Goal: Information Seeking & Learning: Learn about a topic

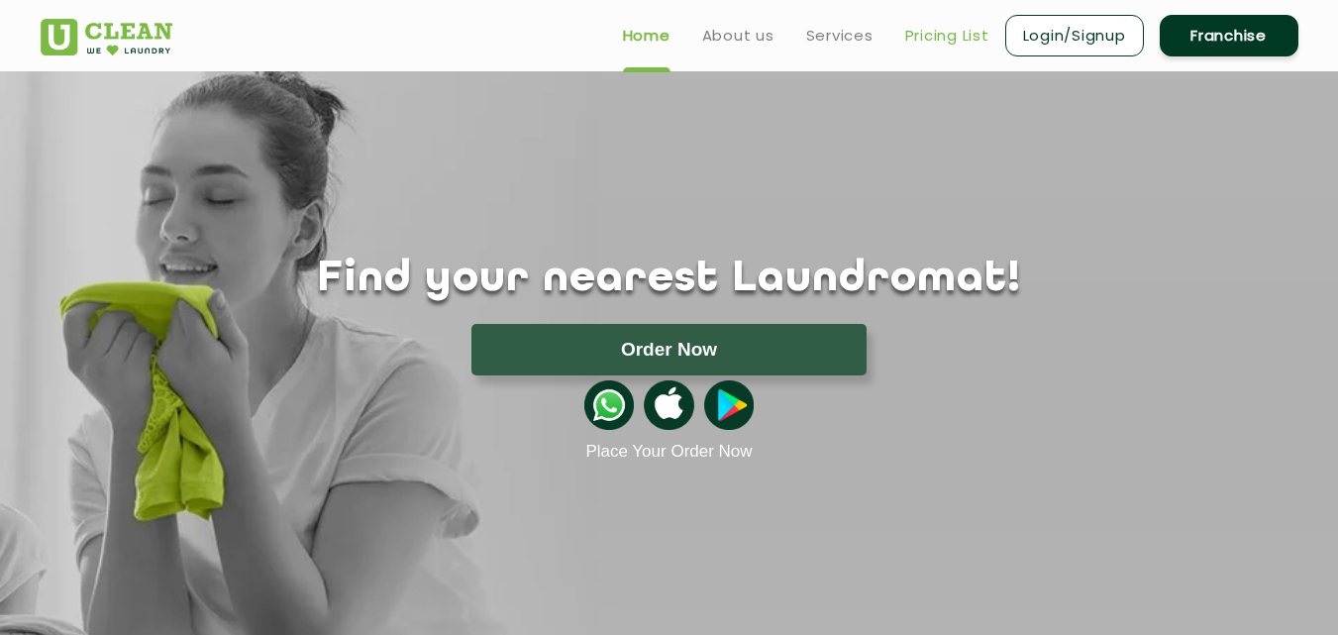
click at [963, 33] on link "Pricing List" at bounding box center [947, 36] width 84 height 24
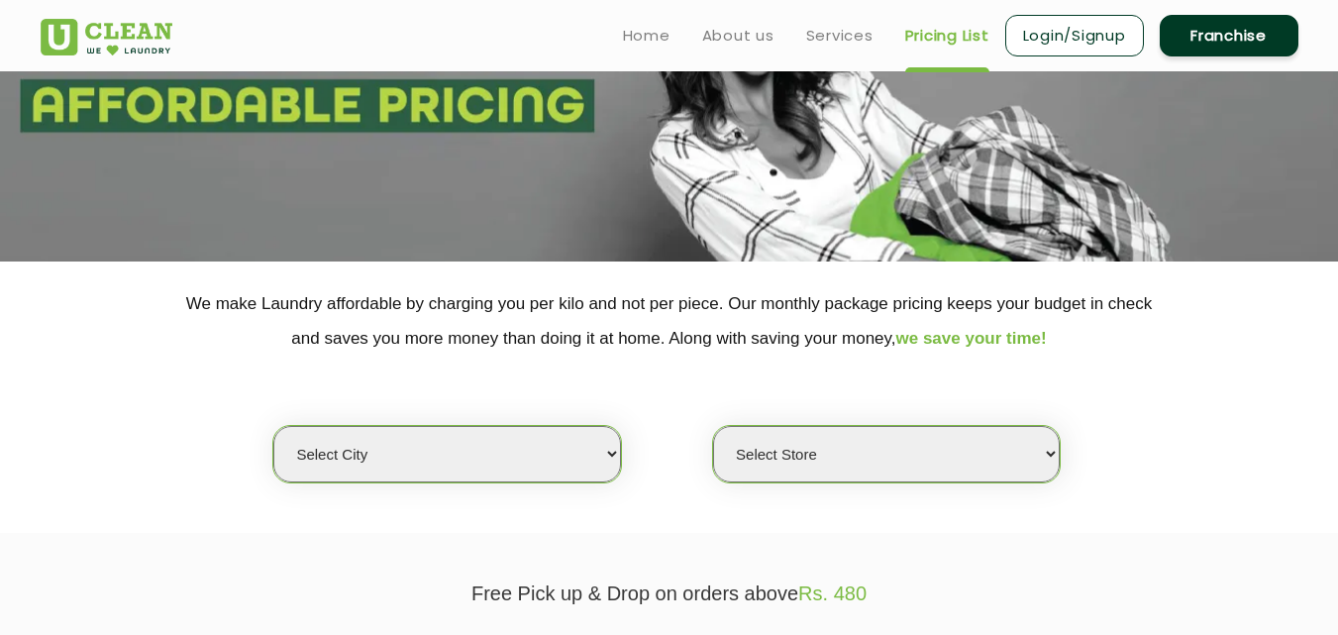
scroll to position [495, 0]
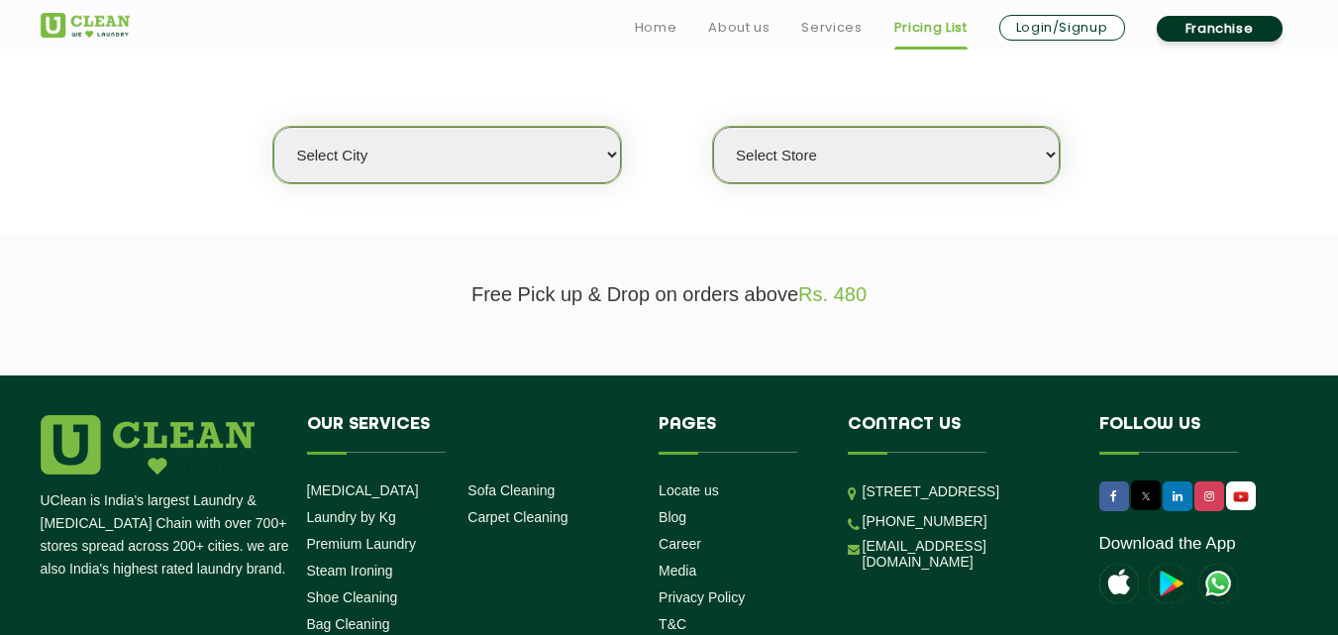
click at [326, 158] on select "Select city [GEOGRAPHIC_DATA] [GEOGRAPHIC_DATA] [GEOGRAPHIC_DATA] [GEOGRAPHIC_D…" at bounding box center [446, 155] width 347 height 56
select select "4"
click at [273, 127] on select "Select city [GEOGRAPHIC_DATA] [GEOGRAPHIC_DATA] [GEOGRAPHIC_DATA] [GEOGRAPHIC_D…" at bounding box center [446, 155] width 347 height 56
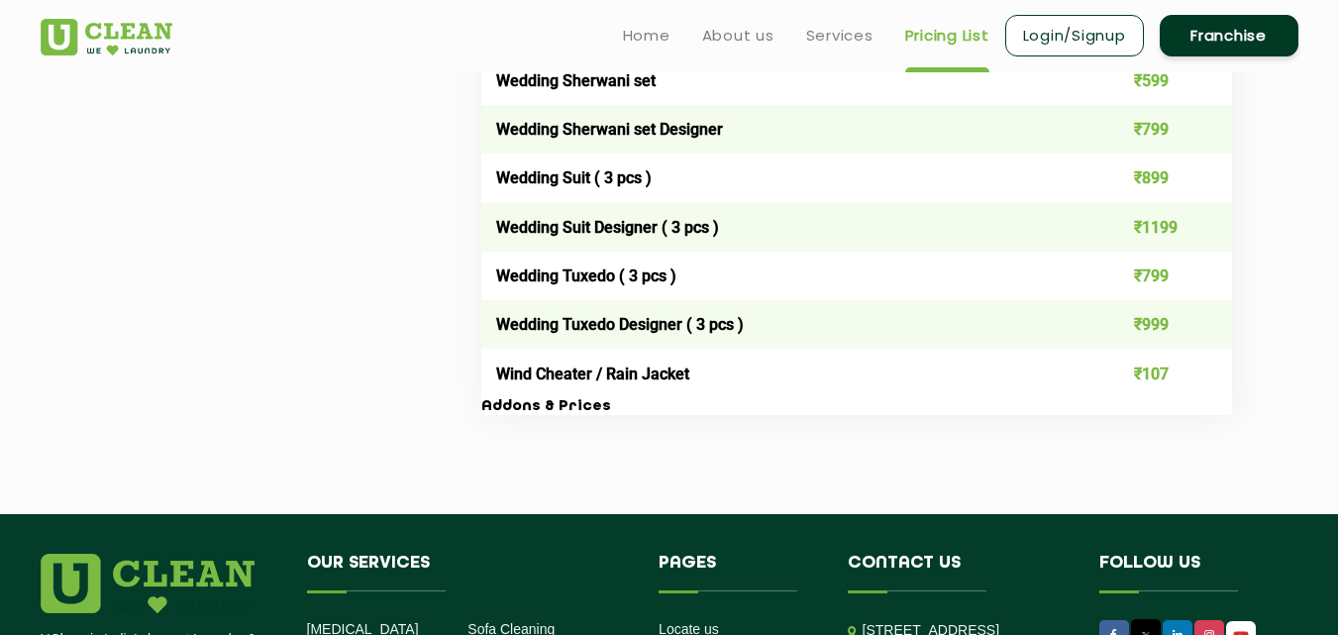
scroll to position [3925, 0]
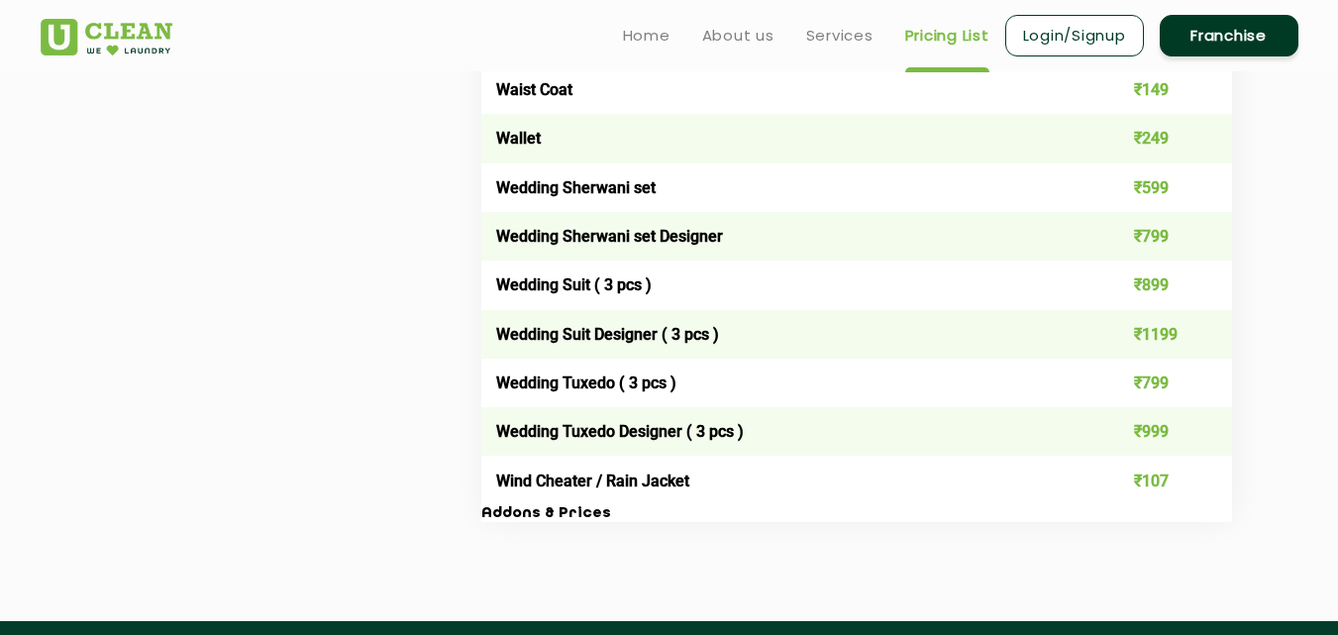
drag, startPoint x: 493, startPoint y: 195, endPoint x: 1249, endPoint y: 492, distance: 811.9
copy thead "Item list Price Per Pc"
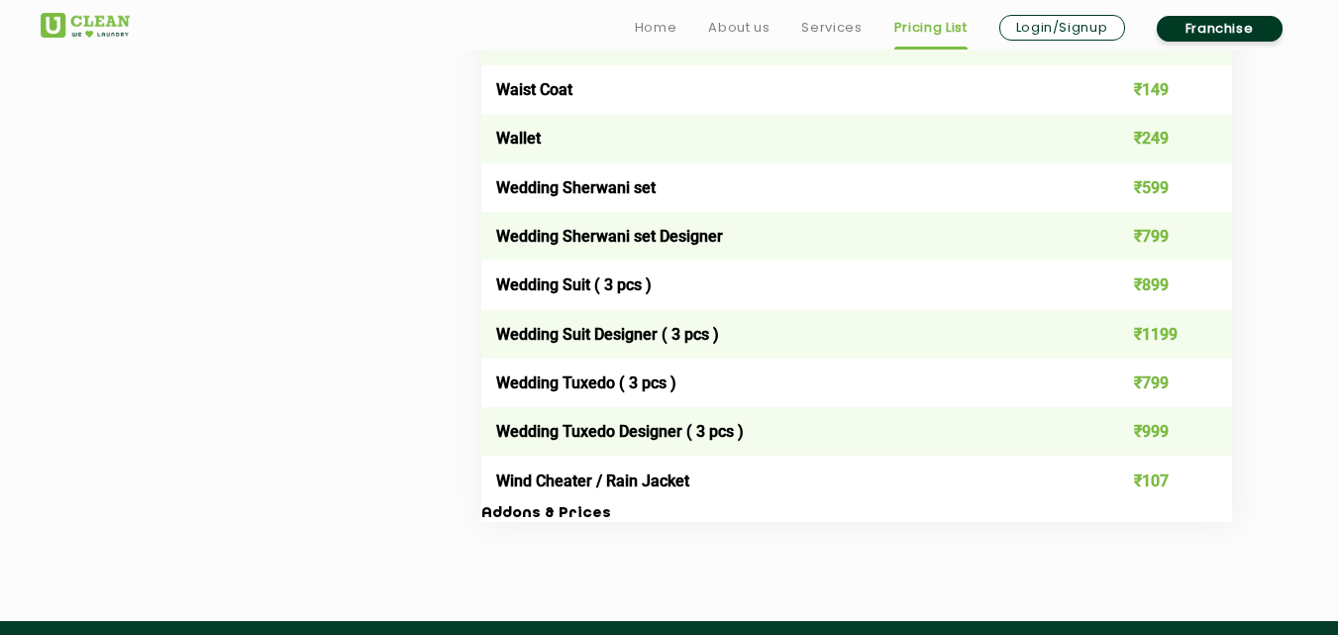
copy thead "Item list Price Per Pc"
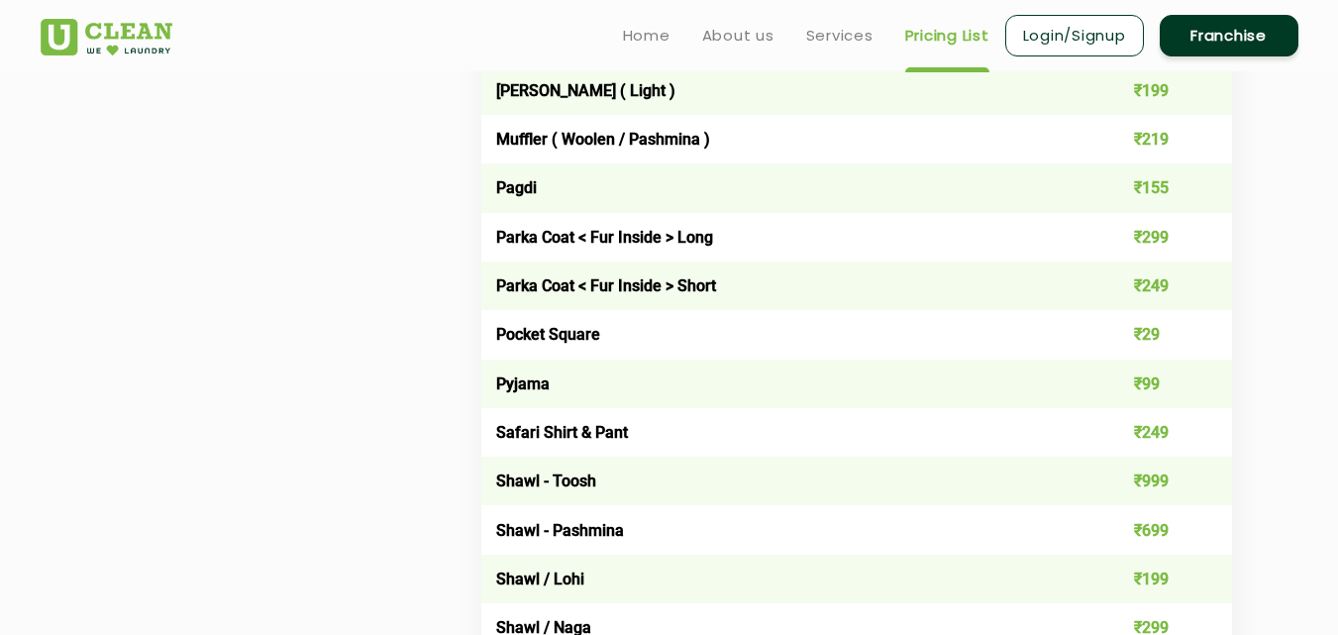
scroll to position [2241, 0]
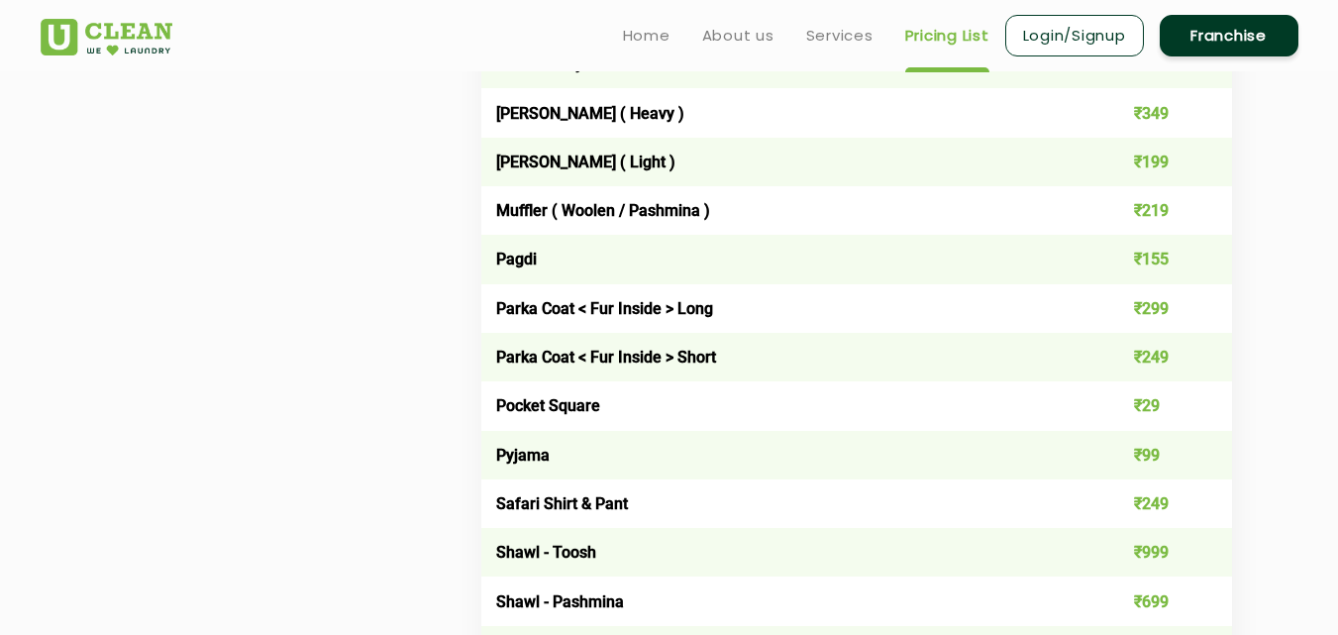
copy thead "Item list Price Per Pc"
click at [741, 591] on td "Shawl - Pashmina" at bounding box center [781, 600] width 601 height 49
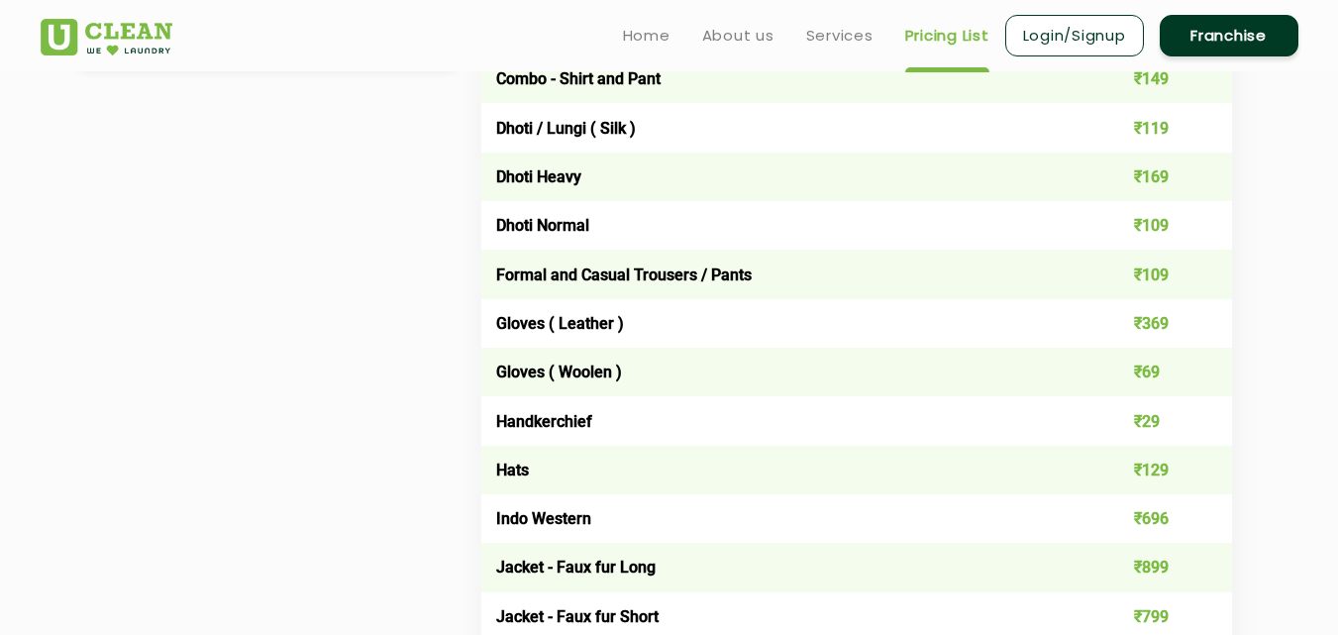
scroll to position [657, 0]
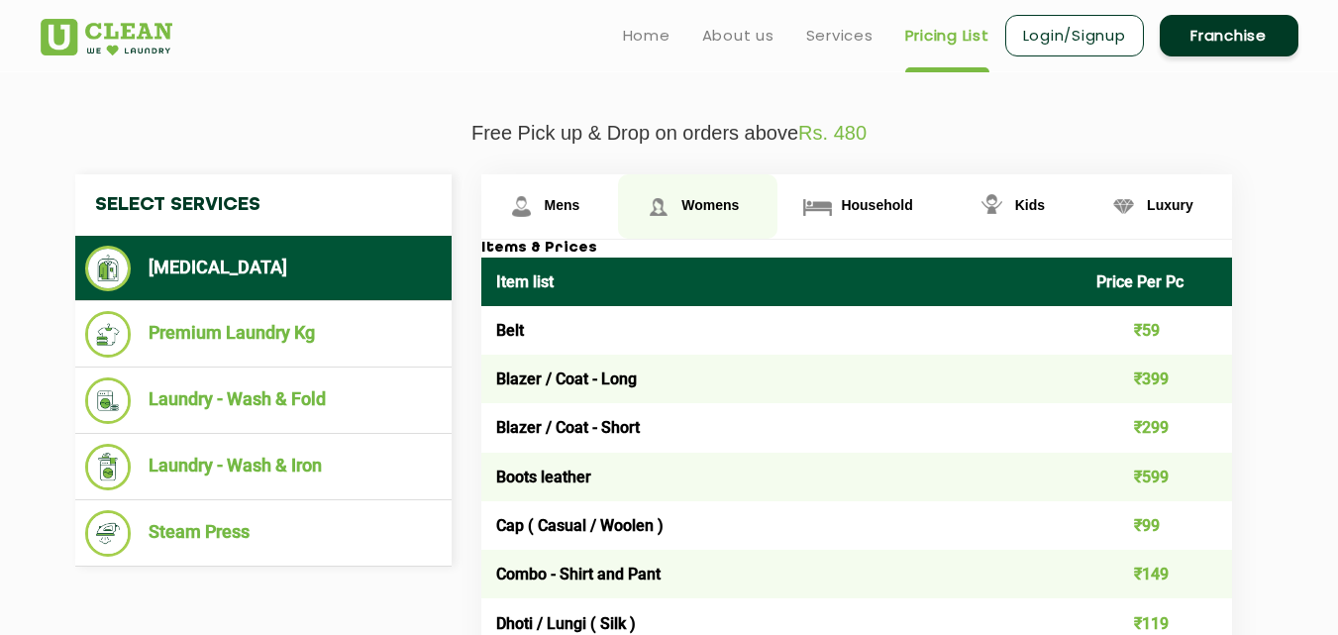
click at [705, 213] on span "Womens" at bounding box center [709, 205] width 57 height 16
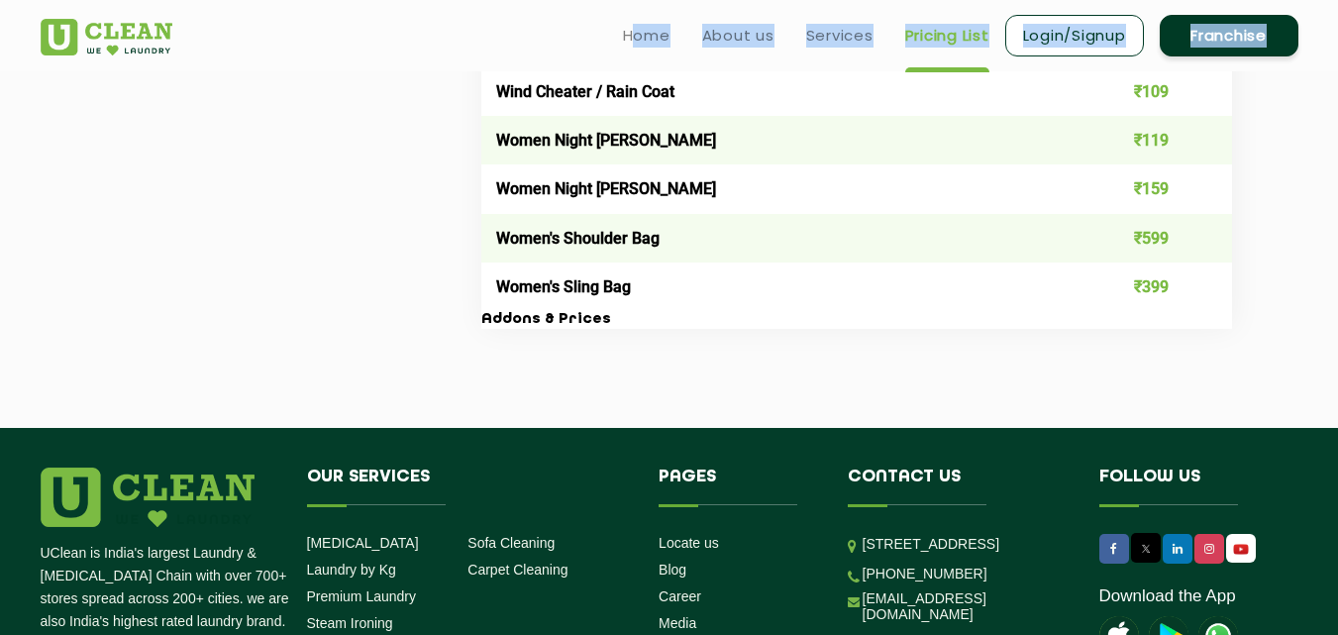
scroll to position [7059, 0]
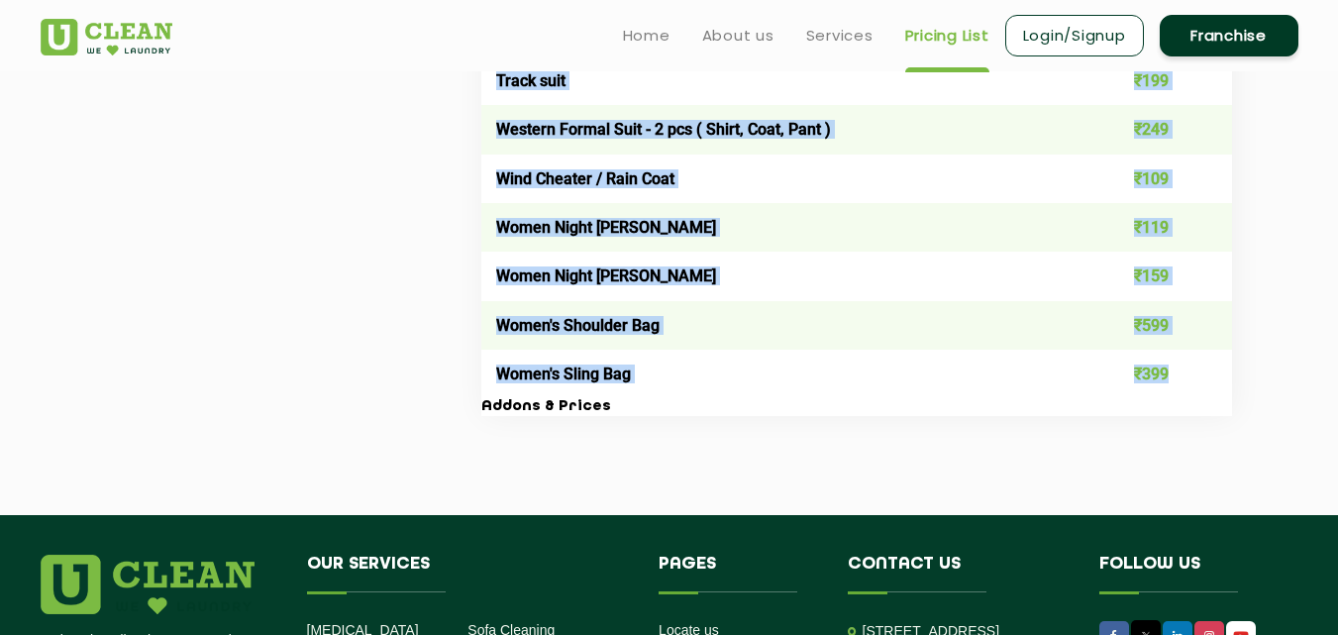
drag, startPoint x: 497, startPoint y: 332, endPoint x: 1212, endPoint y: 390, distance: 717.4
copy tbody "Lore ₹47 Ipsumd ₹83 Sitame Consecte ₹237 Adipis Elits Doei ₹072 Tempor Incidi ₹…"
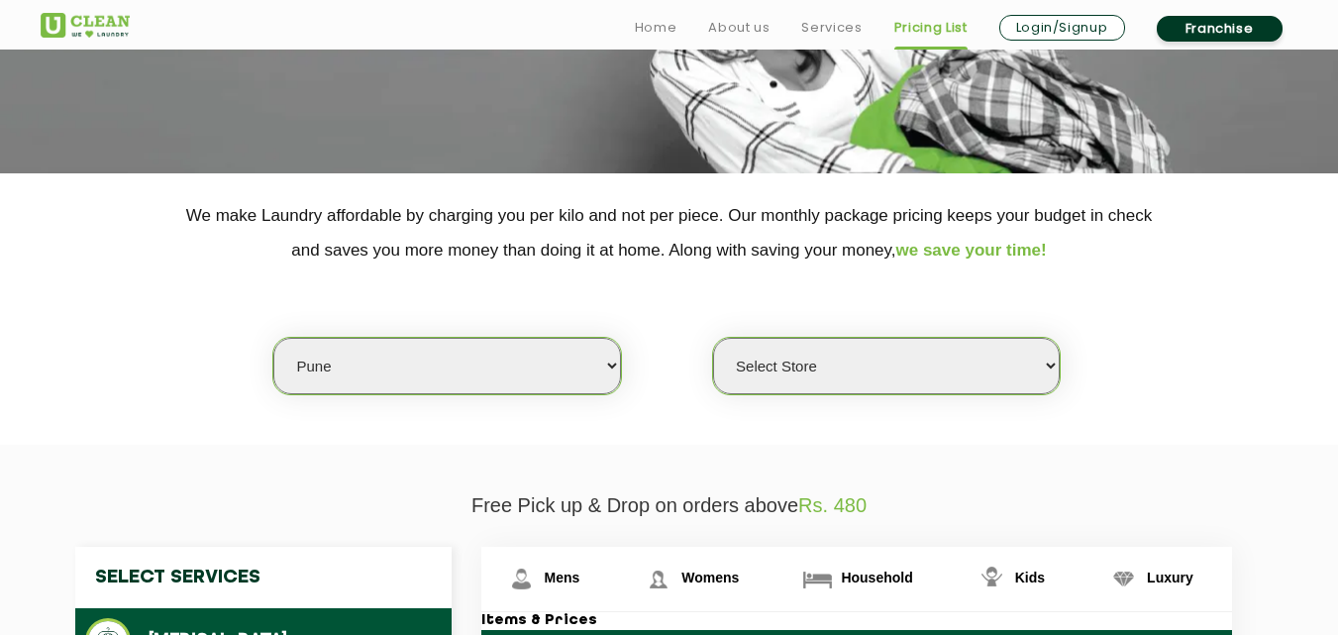
scroll to position [622, 0]
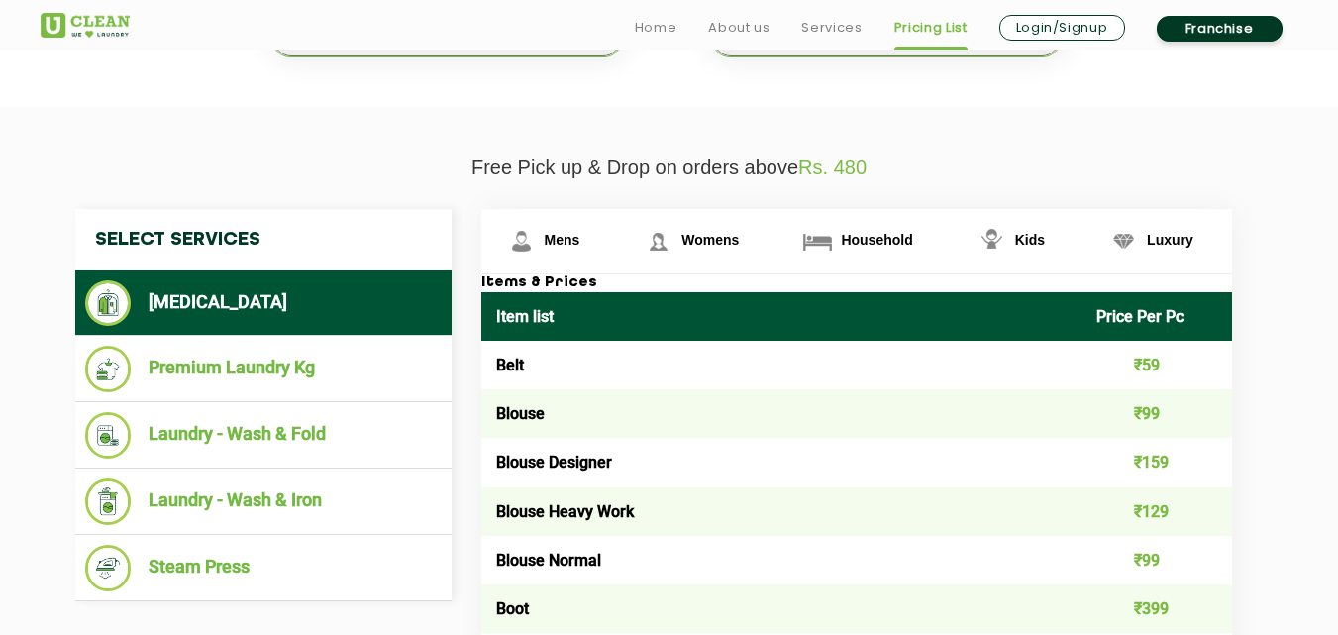
click at [855, 232] on span "Household" at bounding box center [876, 240] width 71 height 16
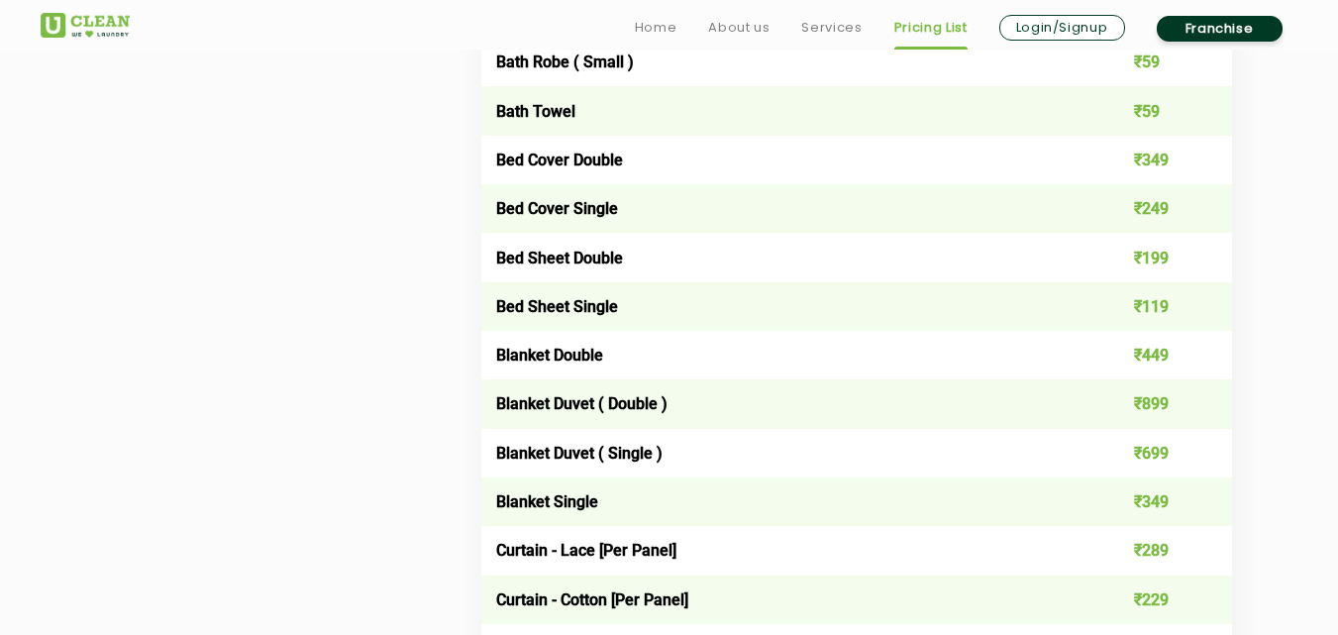
scroll to position [1414, 0]
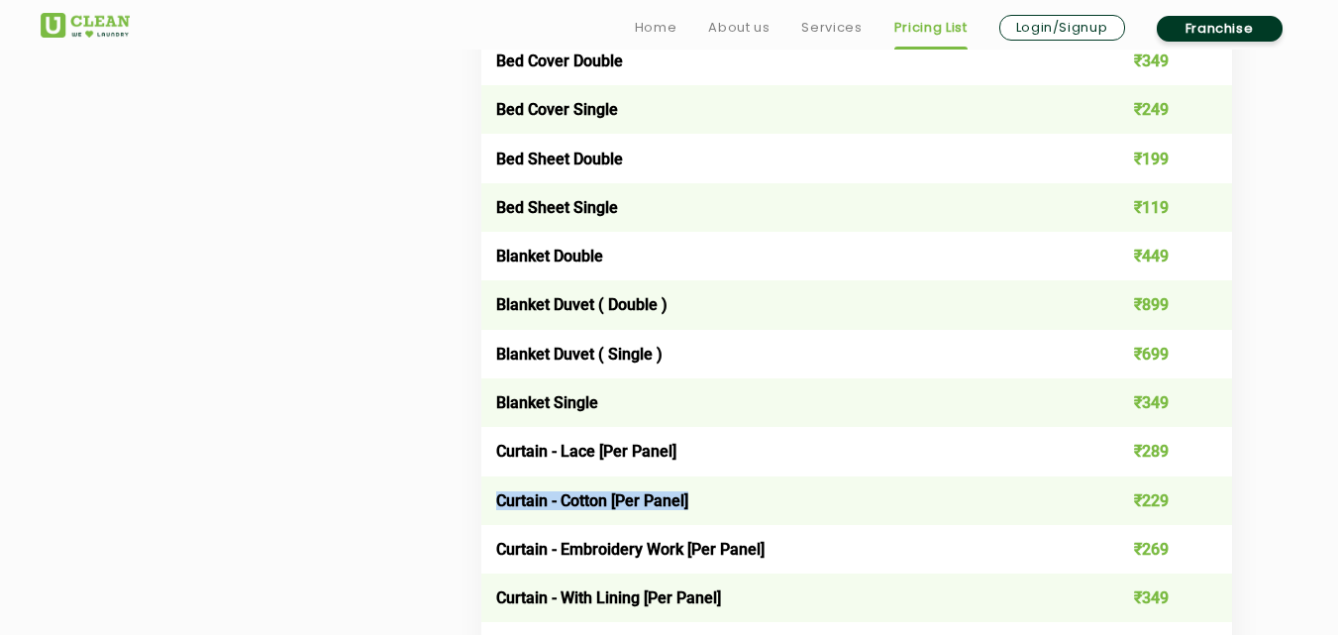
drag, startPoint x: 497, startPoint y: 502, endPoint x: 703, endPoint y: 501, distance: 206.0
click at [703, 501] on td "Curtain - Cotton [Per Panel]" at bounding box center [781, 500] width 601 height 49
click at [633, 530] on td "Curtain - Embroidery Work [Per Panel]" at bounding box center [781, 549] width 601 height 49
drag, startPoint x: 494, startPoint y: 498, endPoint x: 610, endPoint y: 499, distance: 115.9
click at [610, 499] on td "Curtain - Cotton [Per Panel]" at bounding box center [781, 500] width 601 height 49
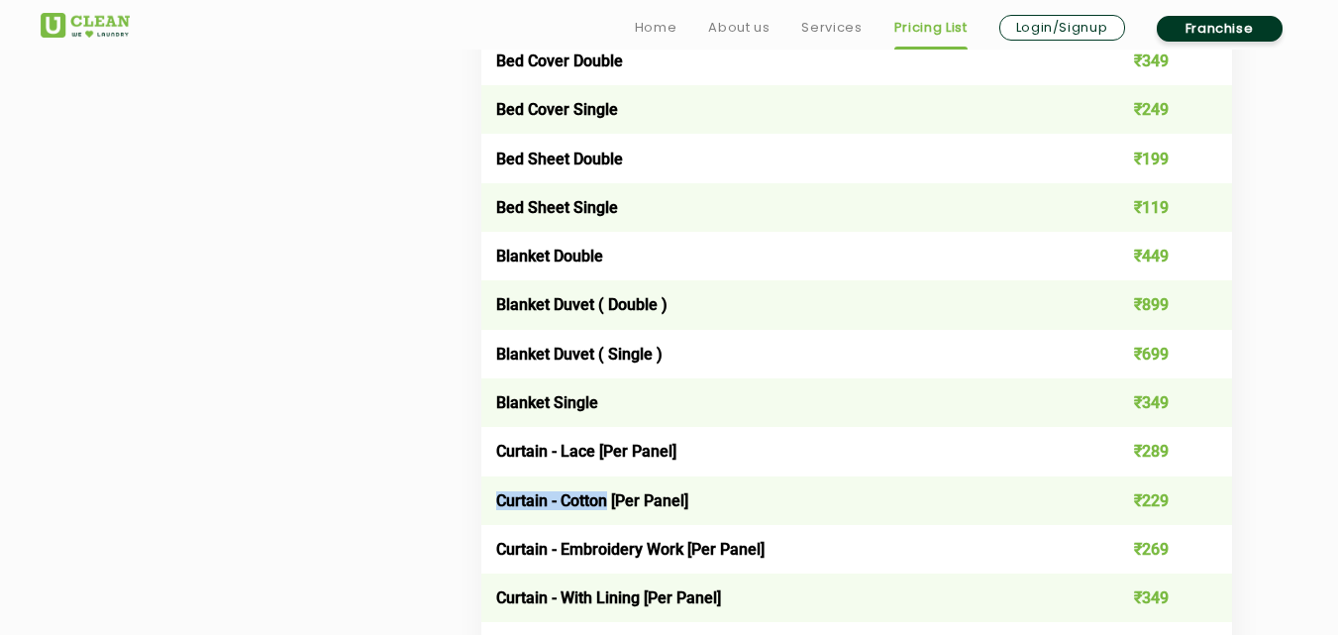
copy td "Curtain - Cotton"
click at [666, 512] on td "Curtain - Cotton [Per Panel]" at bounding box center [781, 500] width 601 height 49
drag, startPoint x: 712, startPoint y: 499, endPoint x: 488, endPoint y: 500, distance: 223.8
click at [488, 500] on td "Curtain - Cotton [Per Panel]" at bounding box center [781, 500] width 601 height 49
copy td "Curtain - Cotton [Per Panel]"
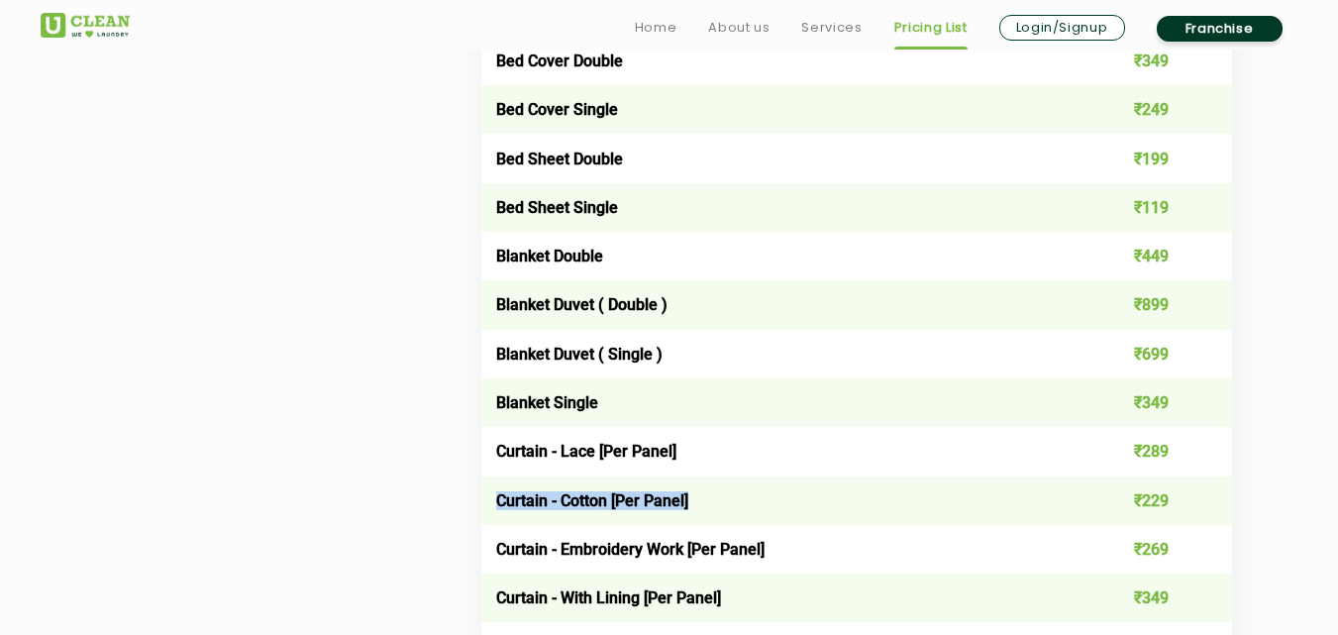
scroll to position [1513, 0]
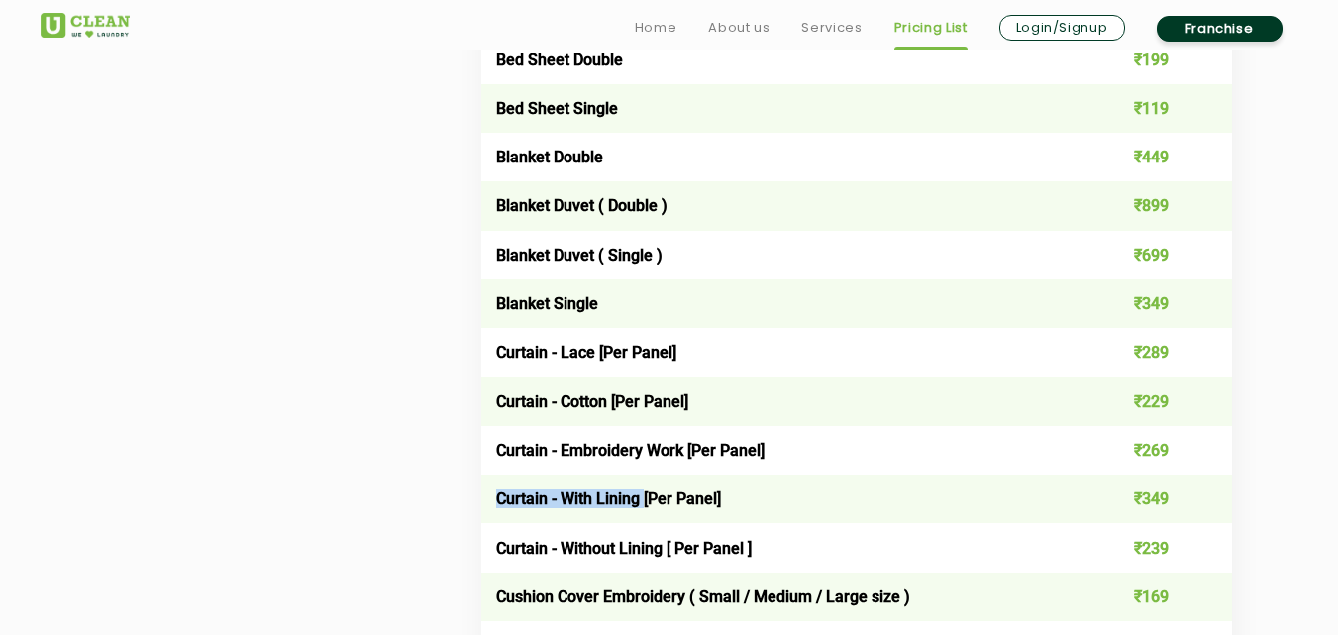
drag, startPoint x: 492, startPoint y: 501, endPoint x: 643, endPoint y: 498, distance: 150.6
click at [643, 498] on td "Curtain - With Lining [Per Panel]" at bounding box center [781, 498] width 601 height 49
copy td "Curtain - With Lining"
drag, startPoint x: 497, startPoint y: 551, endPoint x: 664, endPoint y: 549, distance: 166.4
click at [664, 549] on td "Curtain - Without Lining [ Per Panel ]" at bounding box center [781, 547] width 601 height 49
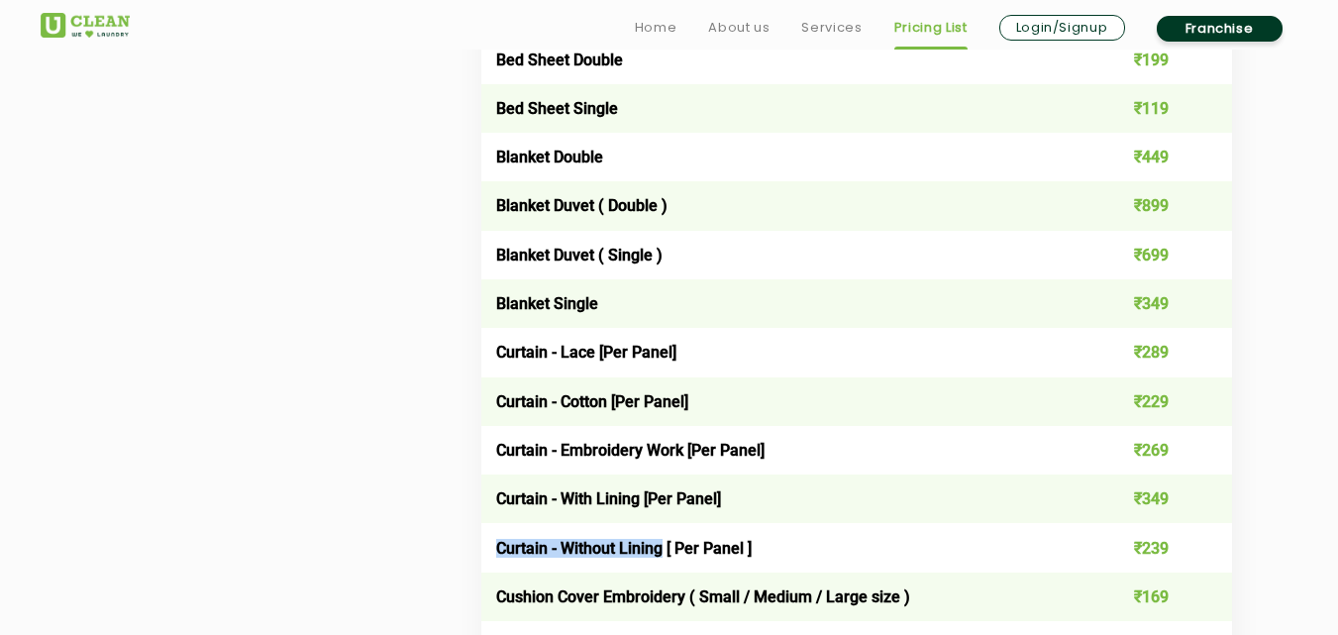
copy td "Curtain - Without Lining"
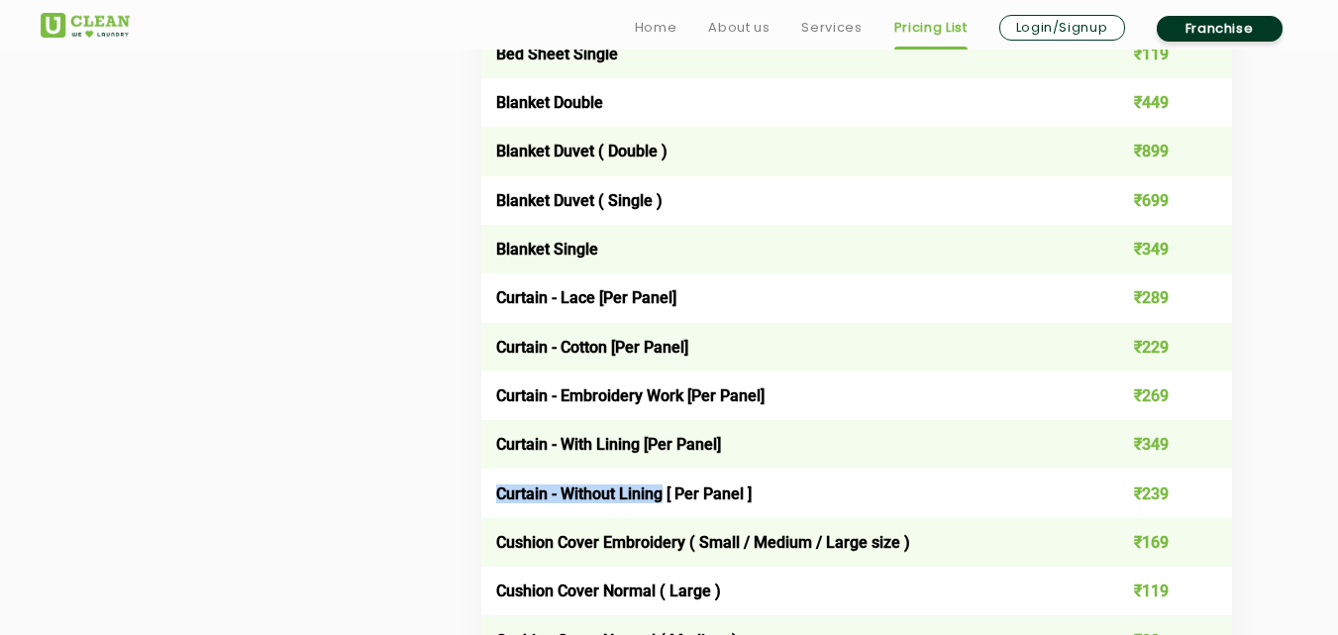
scroll to position [1612, 0]
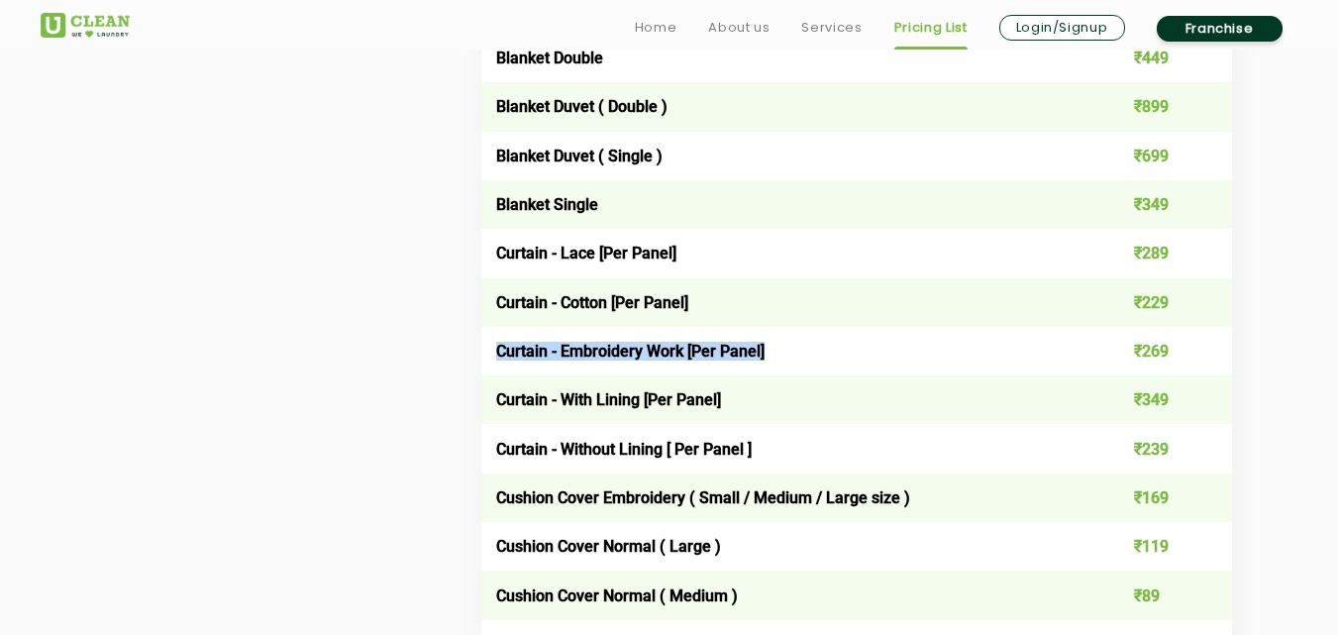
drag, startPoint x: 494, startPoint y: 352, endPoint x: 777, endPoint y: 352, distance: 283.2
click at [777, 352] on td "Curtain - Embroidery Work [Per Panel]" at bounding box center [781, 351] width 601 height 49
click at [596, 368] on td "Curtain - Embroidery Work [Per Panel]" at bounding box center [781, 351] width 601 height 49
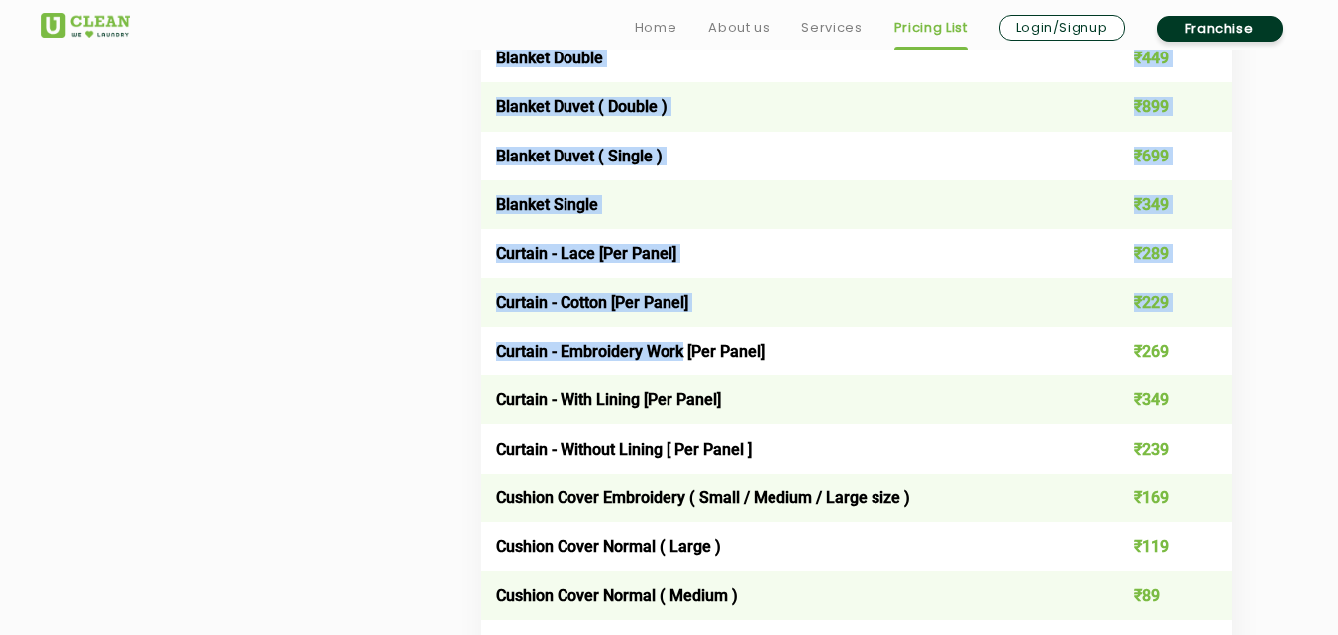
drag, startPoint x: 683, startPoint y: 349, endPoint x: 465, endPoint y: 351, distance: 217.9
copy div "Items & Prices Item list Price Per Pc Bag ₹550 Bagpack Large ₹499 Bagpack Mediu…"
click at [625, 373] on td "Curtain - Embroidery Work [Per Panel]" at bounding box center [781, 351] width 601 height 49
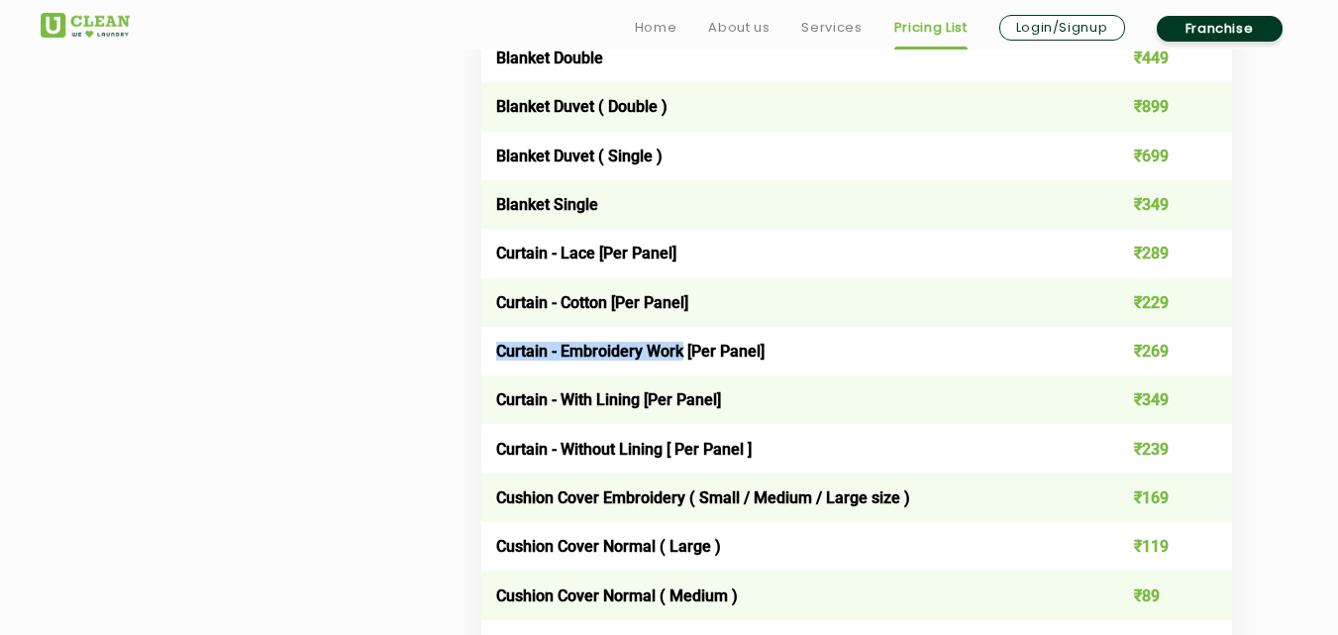
drag, startPoint x: 495, startPoint y: 356, endPoint x: 682, endPoint y: 353, distance: 187.2
click at [682, 353] on td "Curtain - Embroidery Work [Per Panel]" at bounding box center [781, 351] width 601 height 49
copy td "Curtain - Embroidery Work"
drag, startPoint x: 547, startPoint y: 303, endPoint x: 671, endPoint y: 278, distance: 127.2
click at [732, 294] on td "Curtain - Cotton [Per Panel]" at bounding box center [781, 302] width 601 height 49
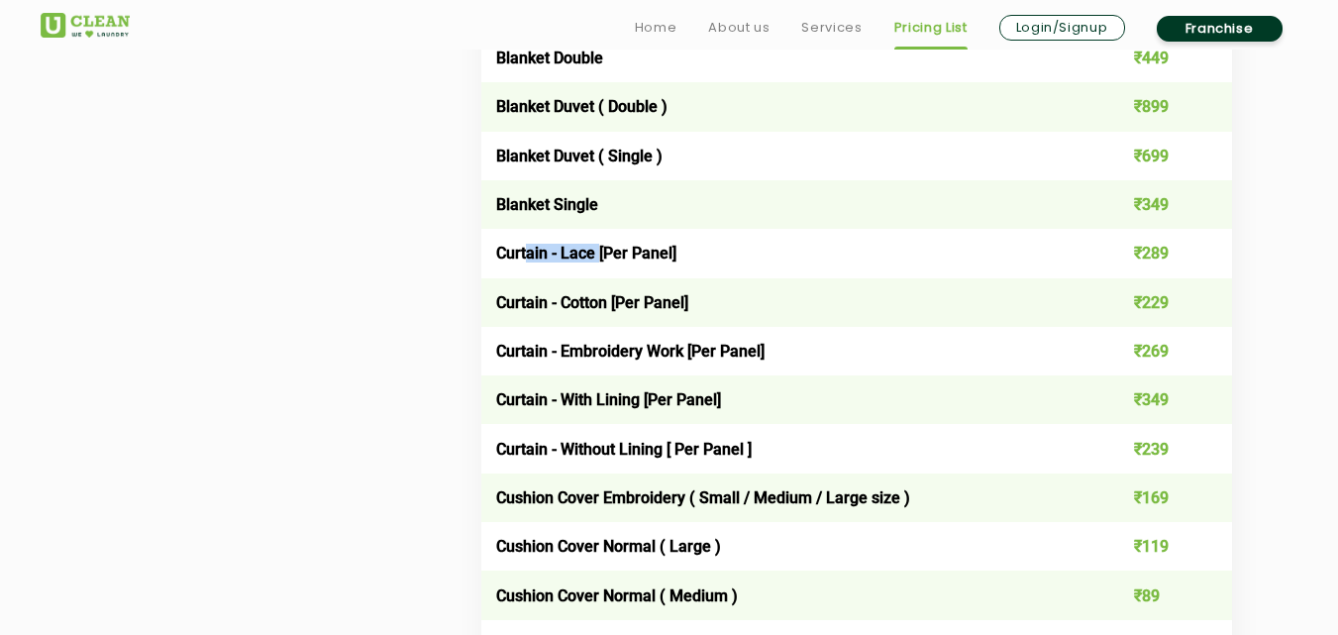
drag, startPoint x: 528, startPoint y: 254, endPoint x: 697, endPoint y: 254, distance: 169.3
click at [661, 253] on td "Curtain - Lace [Per Panel]" at bounding box center [781, 253] width 601 height 49
click at [716, 254] on td "Curtain - Lace [Per Panel]" at bounding box center [781, 253] width 601 height 49
drag, startPoint x: 564, startPoint y: 253, endPoint x: 599, endPoint y: 252, distance: 34.7
click at [599, 252] on td "Curtain - Lace [Per Panel]" at bounding box center [781, 253] width 601 height 49
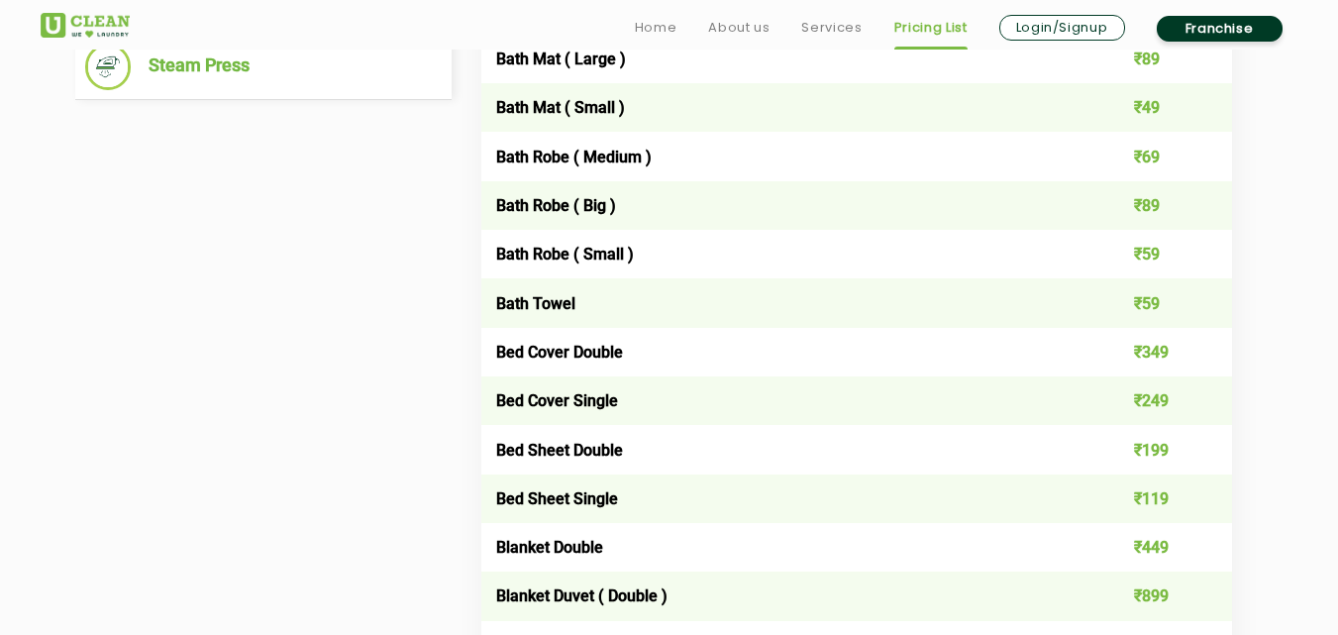
scroll to position [1216, 0]
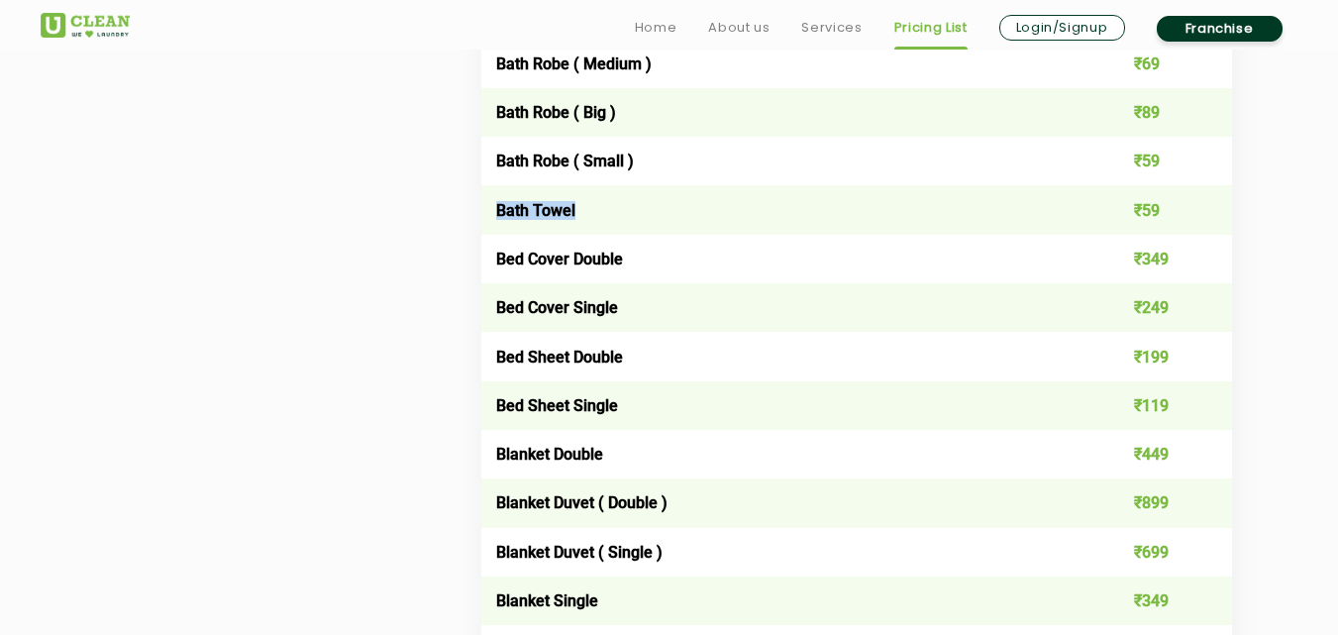
drag, startPoint x: 485, startPoint y: 208, endPoint x: 584, endPoint y: 210, distance: 99.1
click at [584, 210] on td "Bath Towel" at bounding box center [781, 209] width 601 height 49
drag, startPoint x: 498, startPoint y: 303, endPoint x: 616, endPoint y: 307, distance: 117.9
click at [616, 307] on td "Bed Cover Single" at bounding box center [781, 307] width 601 height 49
click at [566, 309] on td "Bed Cover Single" at bounding box center [781, 307] width 601 height 49
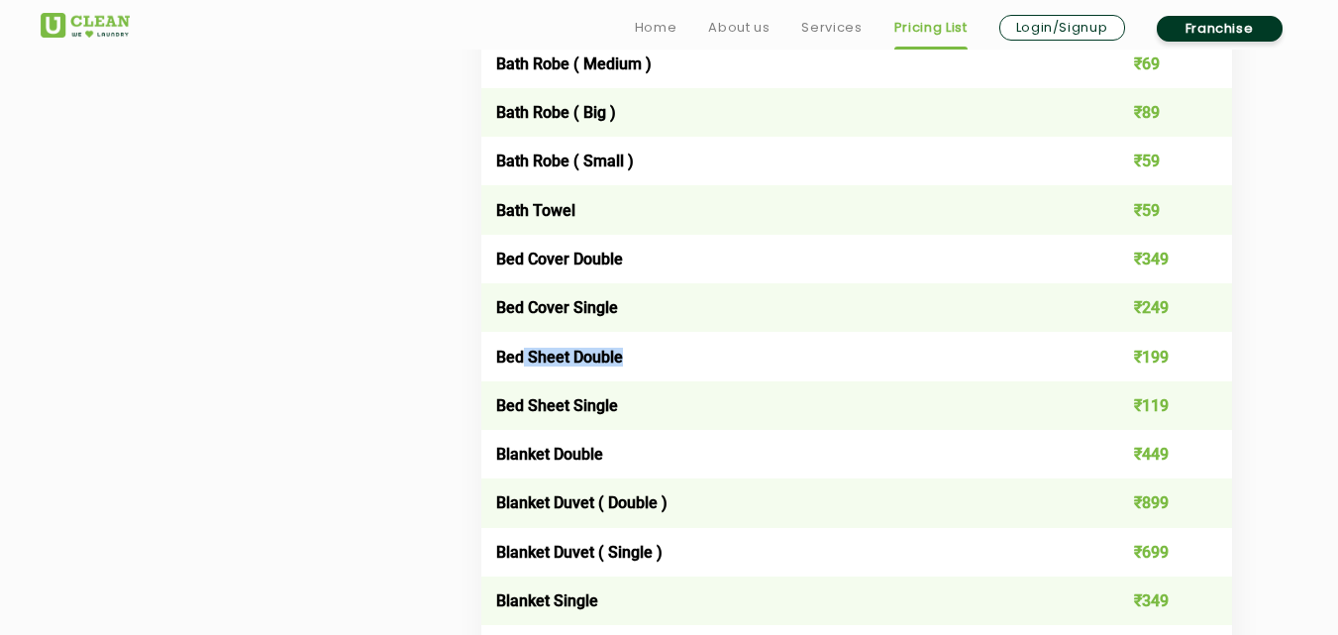
drag, startPoint x: 525, startPoint y: 341, endPoint x: 743, endPoint y: 349, distance: 218.0
click at [743, 349] on td "Bed Sheet Double" at bounding box center [781, 356] width 601 height 49
click at [744, 349] on td "Bed Sheet Double" at bounding box center [781, 356] width 601 height 49
drag, startPoint x: 504, startPoint y: 305, endPoint x: 668, endPoint y: 309, distance: 164.4
click at [668, 309] on td "Bed Cover Single" at bounding box center [781, 307] width 601 height 49
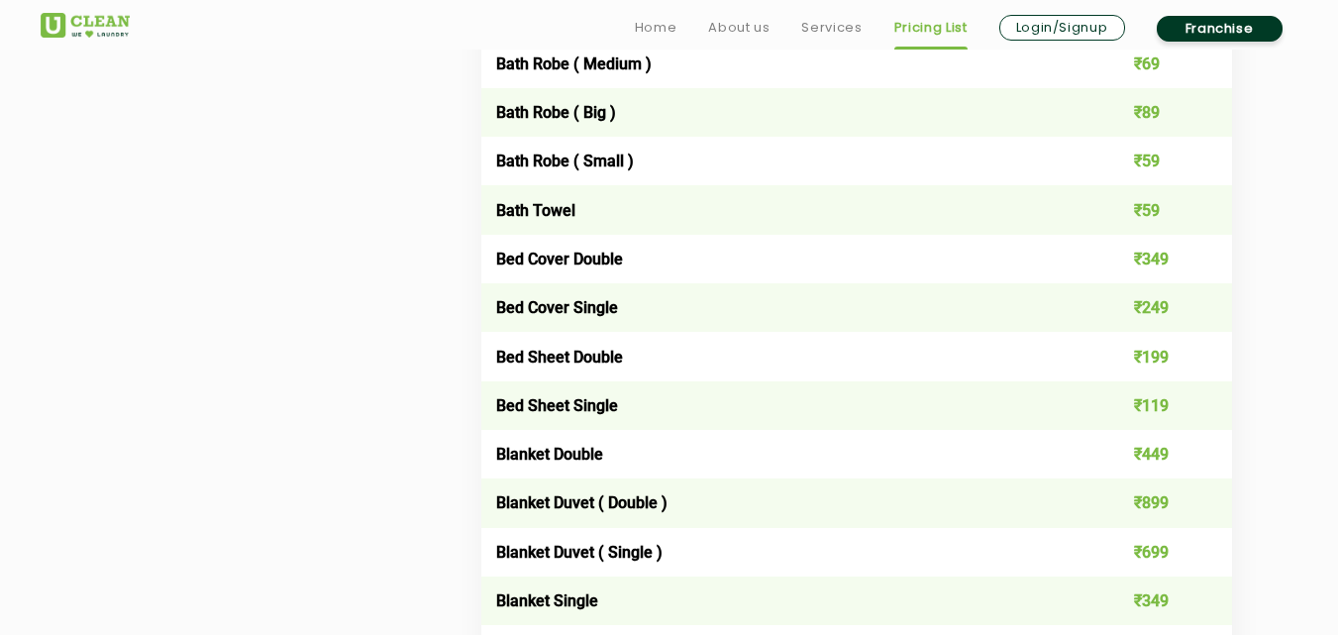
drag, startPoint x: 1153, startPoint y: 400, endPoint x: 1194, endPoint y: 400, distance: 41.6
click at [1183, 400] on td "₹119" at bounding box center [1156, 405] width 151 height 49
click at [1203, 403] on td "₹119" at bounding box center [1156, 405] width 151 height 49
drag, startPoint x: 501, startPoint y: 402, endPoint x: 666, endPoint y: 408, distance: 165.5
click at [659, 406] on td "Bed Sheet Single" at bounding box center [781, 405] width 601 height 49
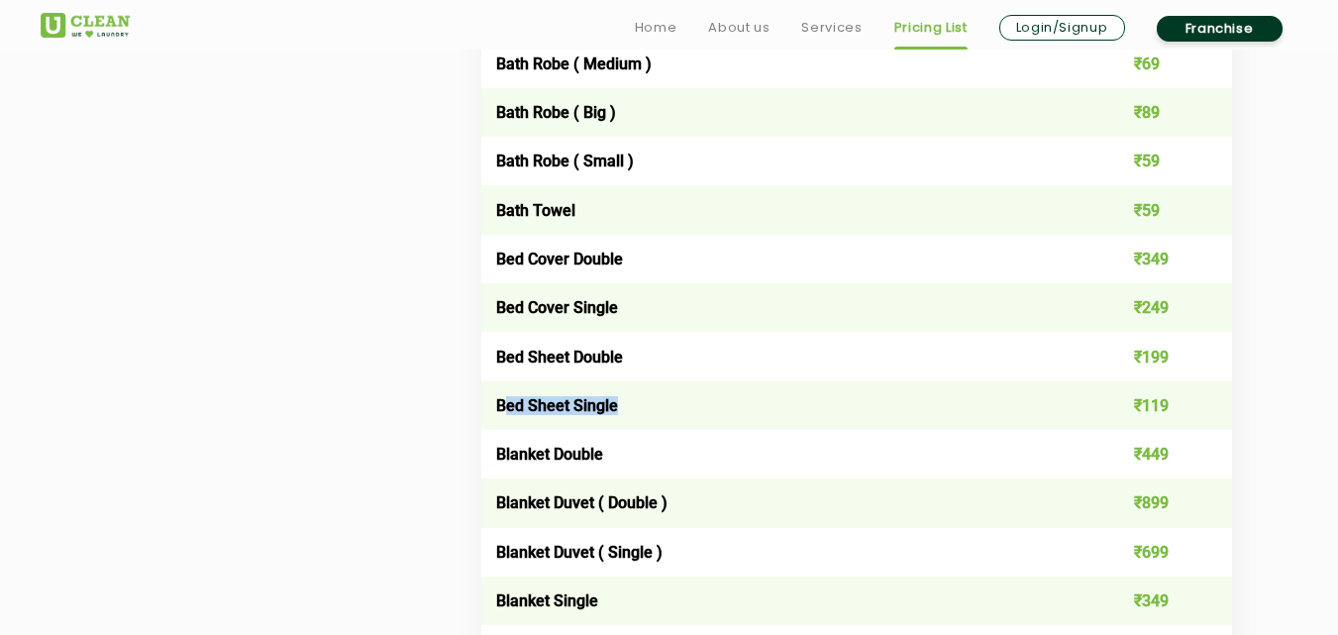
click at [698, 409] on td "Bed Sheet Single" at bounding box center [781, 405] width 601 height 49
drag, startPoint x: 494, startPoint y: 258, endPoint x: 631, endPoint y: 258, distance: 136.7
click at [631, 258] on td "Bed Cover Double" at bounding box center [781, 259] width 601 height 49
click at [600, 266] on td "Bed Cover Double" at bounding box center [781, 259] width 601 height 49
drag, startPoint x: 495, startPoint y: 305, endPoint x: 620, endPoint y: 304, distance: 124.8
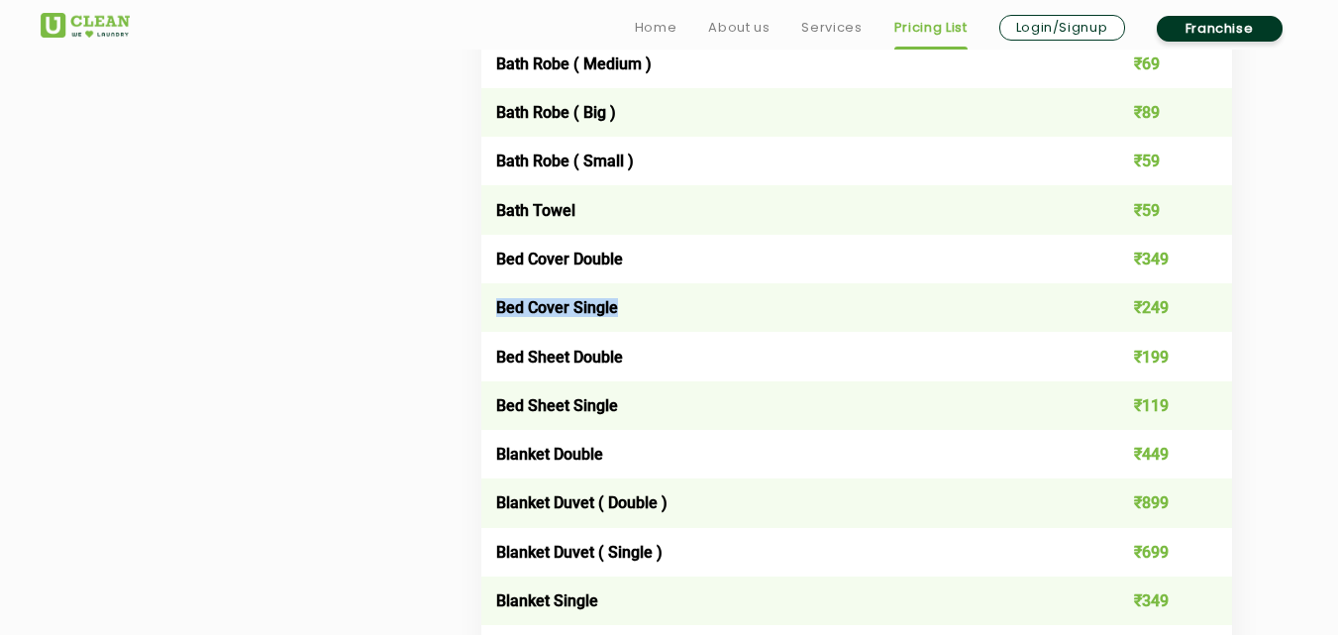
click at [620, 304] on td "Bed Cover Single" at bounding box center [781, 307] width 601 height 49
drag, startPoint x: 499, startPoint y: 263, endPoint x: 619, endPoint y: 260, distance: 119.9
click at [619, 260] on td "Bed Cover Double" at bounding box center [781, 259] width 601 height 49
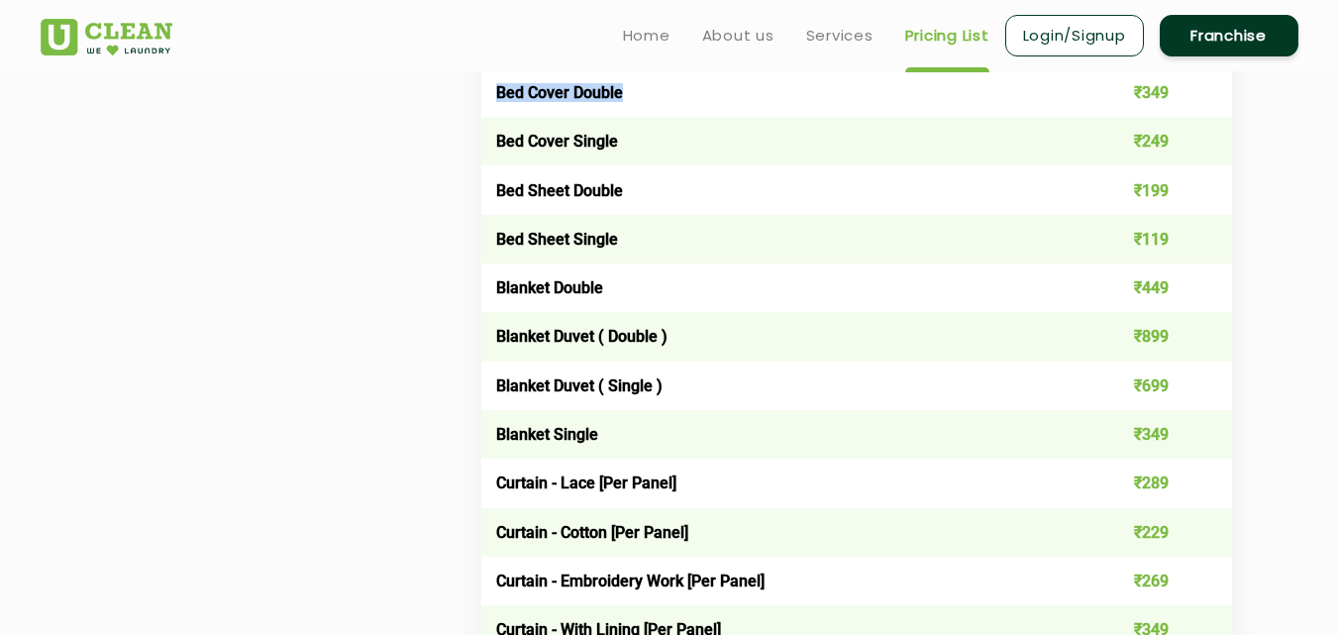
scroll to position [1283, 0]
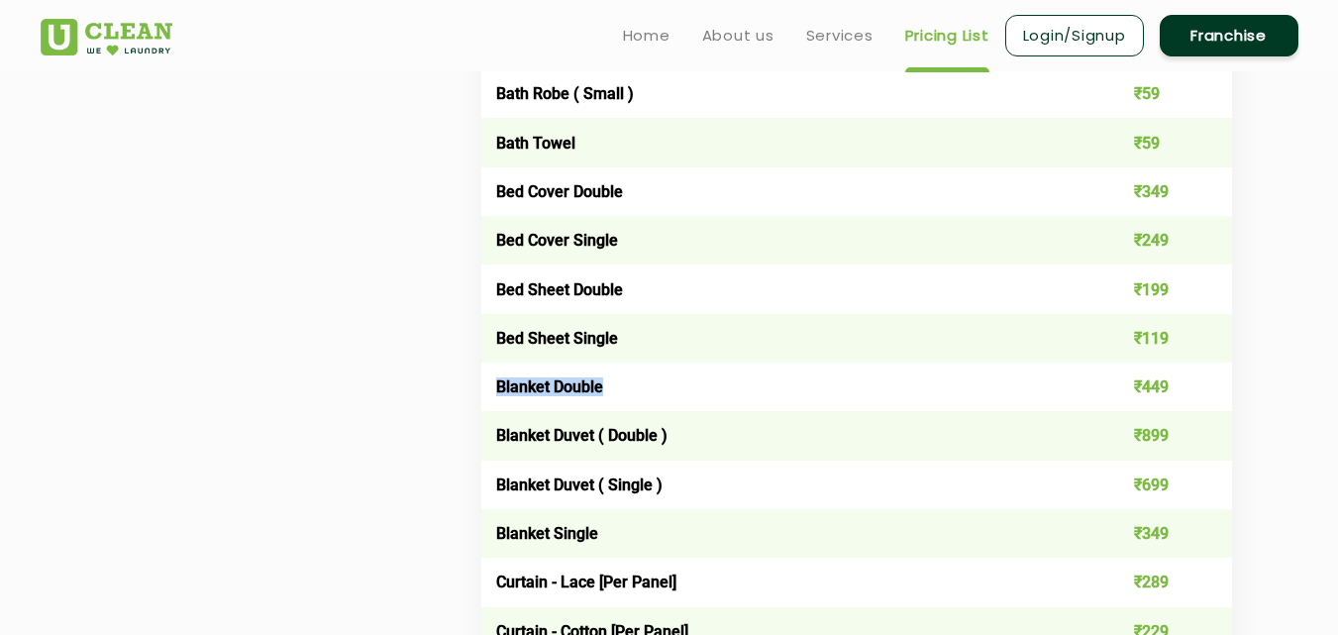
drag, startPoint x: 492, startPoint y: 390, endPoint x: 638, endPoint y: 390, distance: 145.6
click at [638, 390] on td "Blanket Double" at bounding box center [781, 386] width 601 height 49
drag, startPoint x: 497, startPoint y: 533, endPoint x: 597, endPoint y: 536, distance: 100.1
click at [597, 536] on td "Blanket Single" at bounding box center [781, 533] width 601 height 49
drag, startPoint x: 495, startPoint y: 386, endPoint x: 609, endPoint y: 385, distance: 113.9
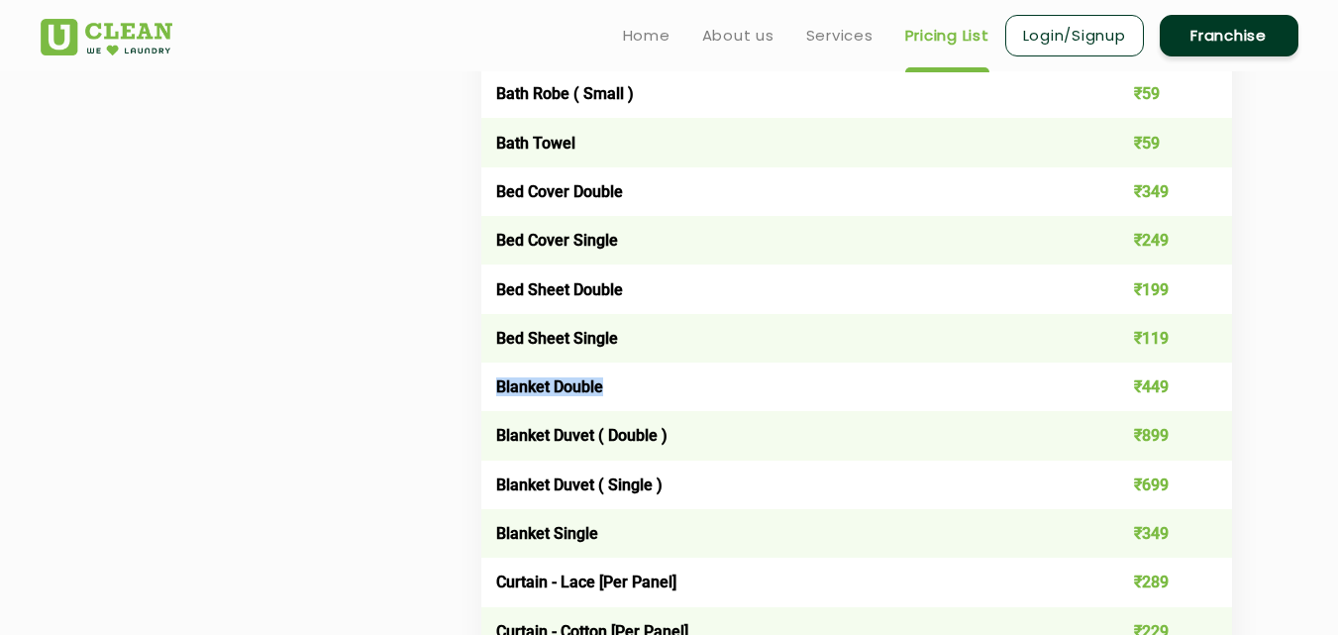
click at [609, 385] on td "Blanket Double" at bounding box center [781, 386] width 601 height 49
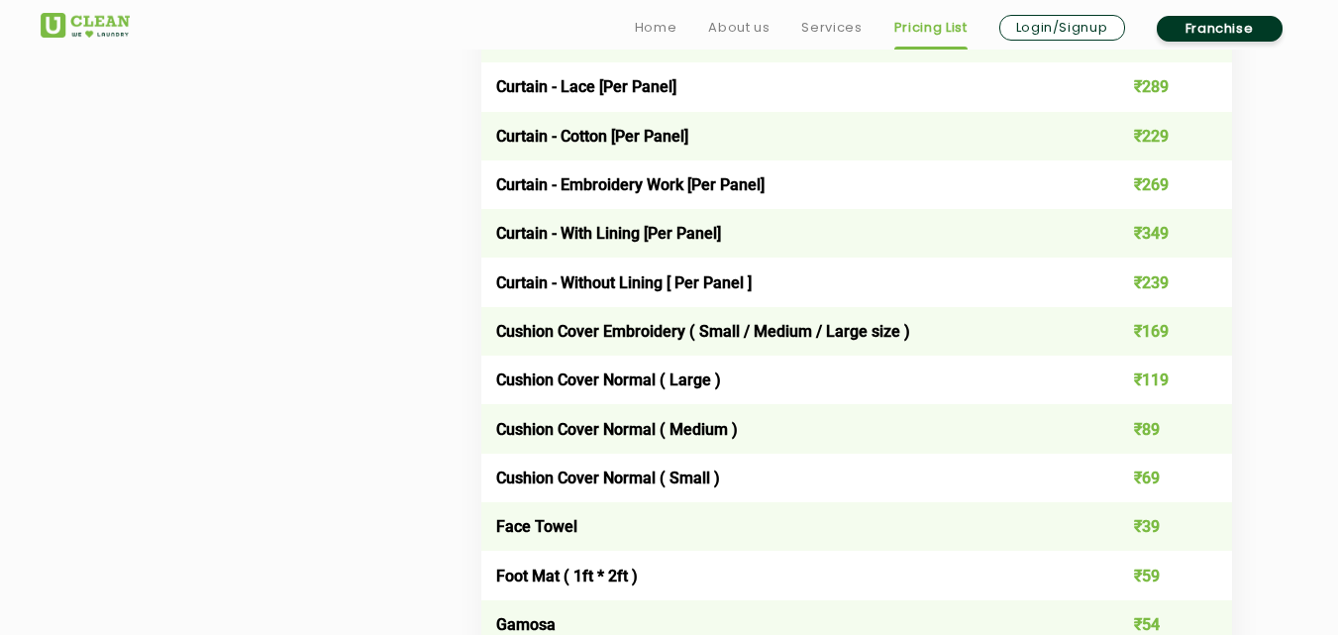
scroll to position [1878, 0]
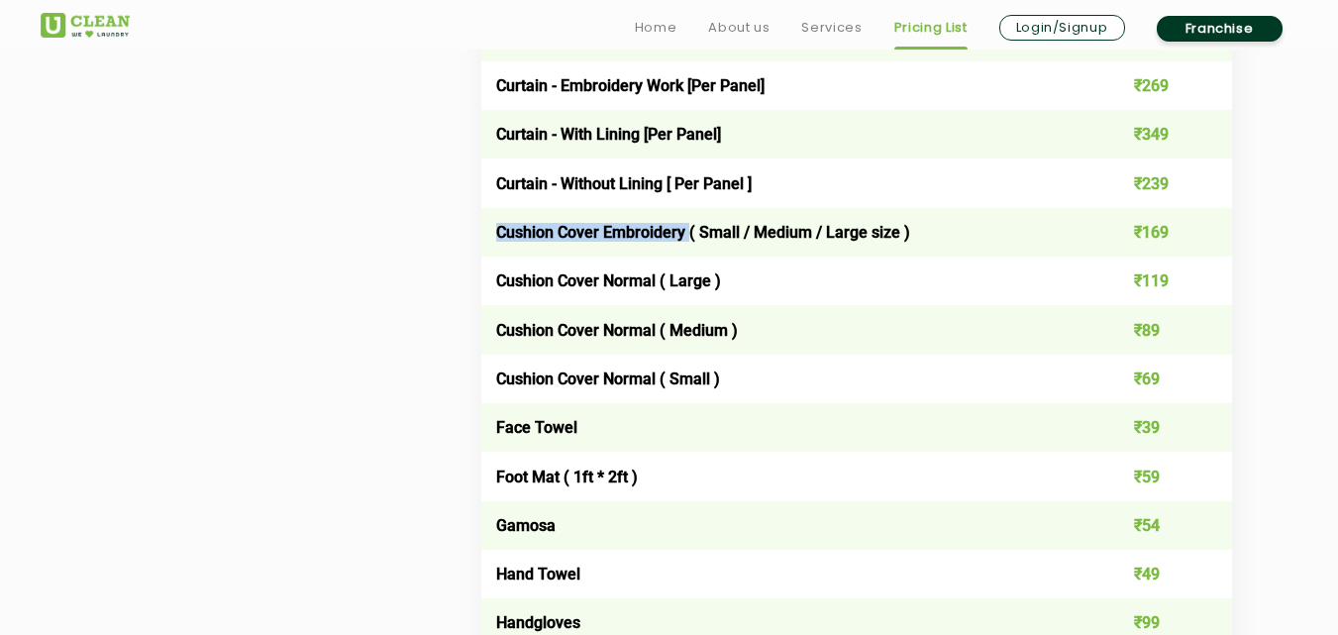
drag, startPoint x: 489, startPoint y: 233, endPoint x: 690, endPoint y: 233, distance: 201.0
click at [690, 233] on td "Cushion Cover Embroidery ( Small / Medium / Large size )" at bounding box center [781, 232] width 601 height 49
click at [813, 375] on td "Cushion Cover Normal ( Small )" at bounding box center [781, 379] width 601 height 49
click at [806, 375] on td "Cushion Cover Normal ( Small )" at bounding box center [781, 379] width 601 height 49
click at [653, 380] on td "Cushion Cover Normal ( Small )" at bounding box center [781, 379] width 601 height 49
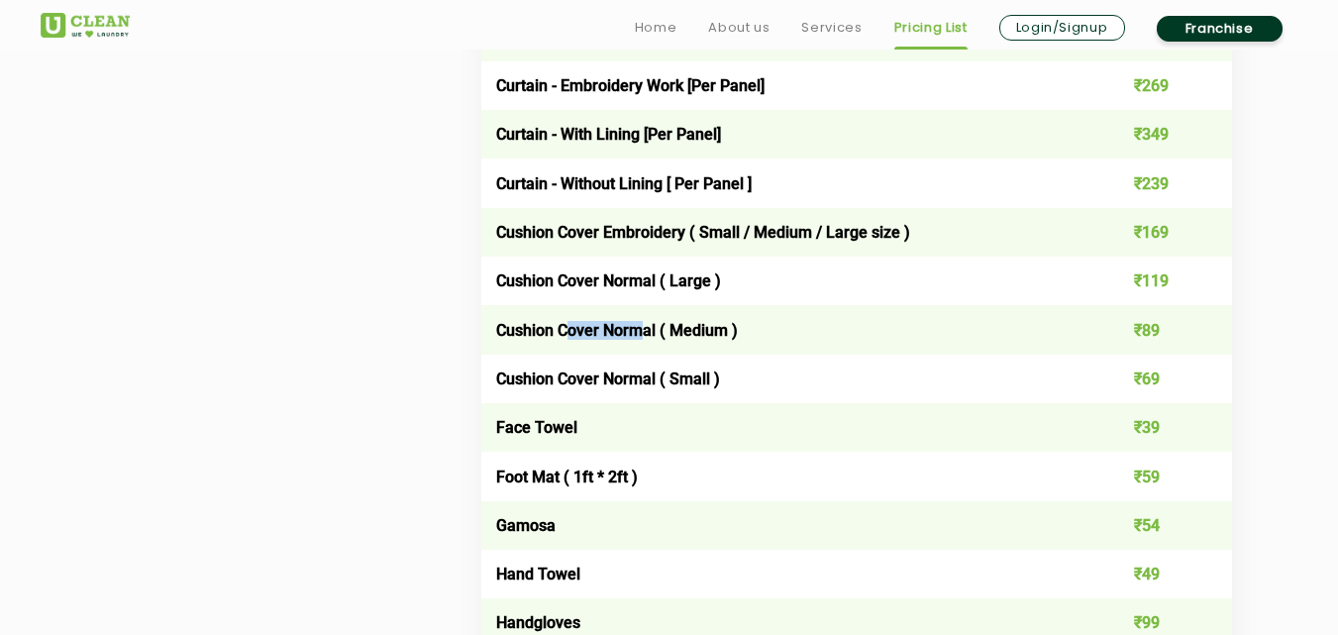
click at [741, 332] on td "Cushion Cover Normal ( Medium )" at bounding box center [781, 329] width 601 height 49
click at [747, 333] on td "Cushion Cover Normal ( Medium )" at bounding box center [781, 329] width 601 height 49
click at [674, 329] on td "Cushion Cover Normal ( Medium )" at bounding box center [781, 329] width 601 height 49
click at [798, 330] on td "Cushion Cover Normal ( Medium )" at bounding box center [781, 329] width 601 height 49
drag, startPoint x: 489, startPoint y: 424, endPoint x: 636, endPoint y: 426, distance: 146.6
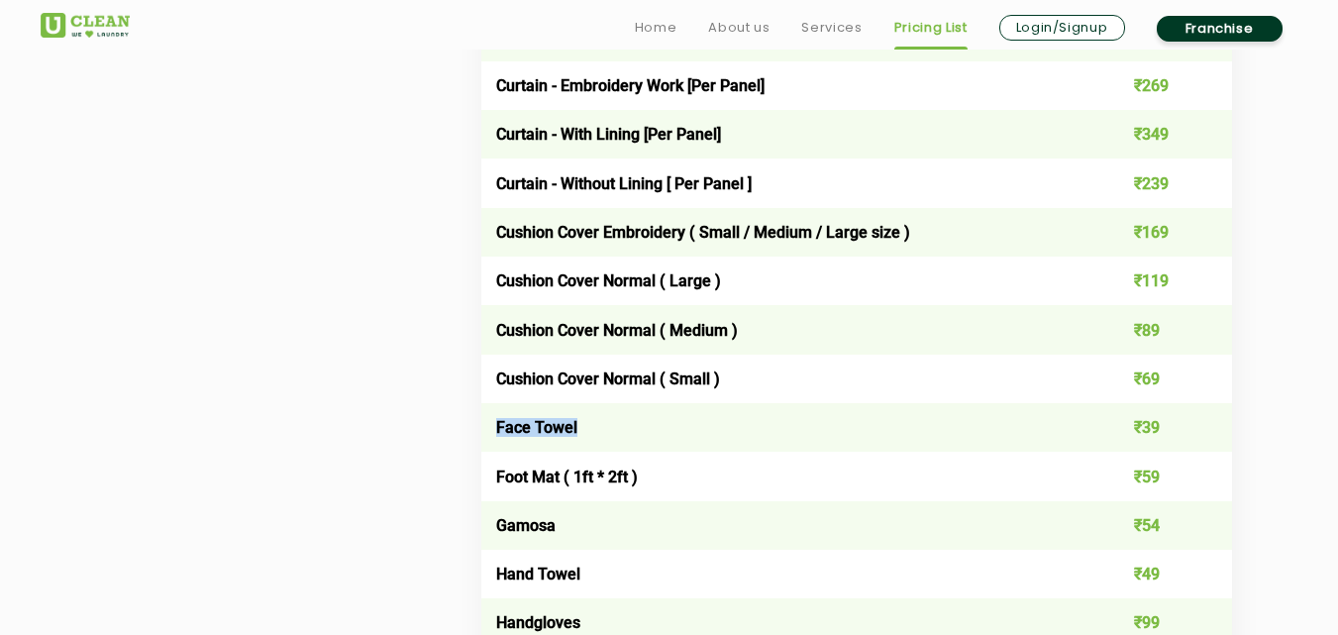
click at [636, 426] on td "Face Towel" at bounding box center [781, 427] width 601 height 49
drag, startPoint x: 499, startPoint y: 380, endPoint x: 654, endPoint y: 379, distance: 154.5
click at [654, 379] on td "Cushion Cover Normal ( Small )" at bounding box center [781, 379] width 601 height 49
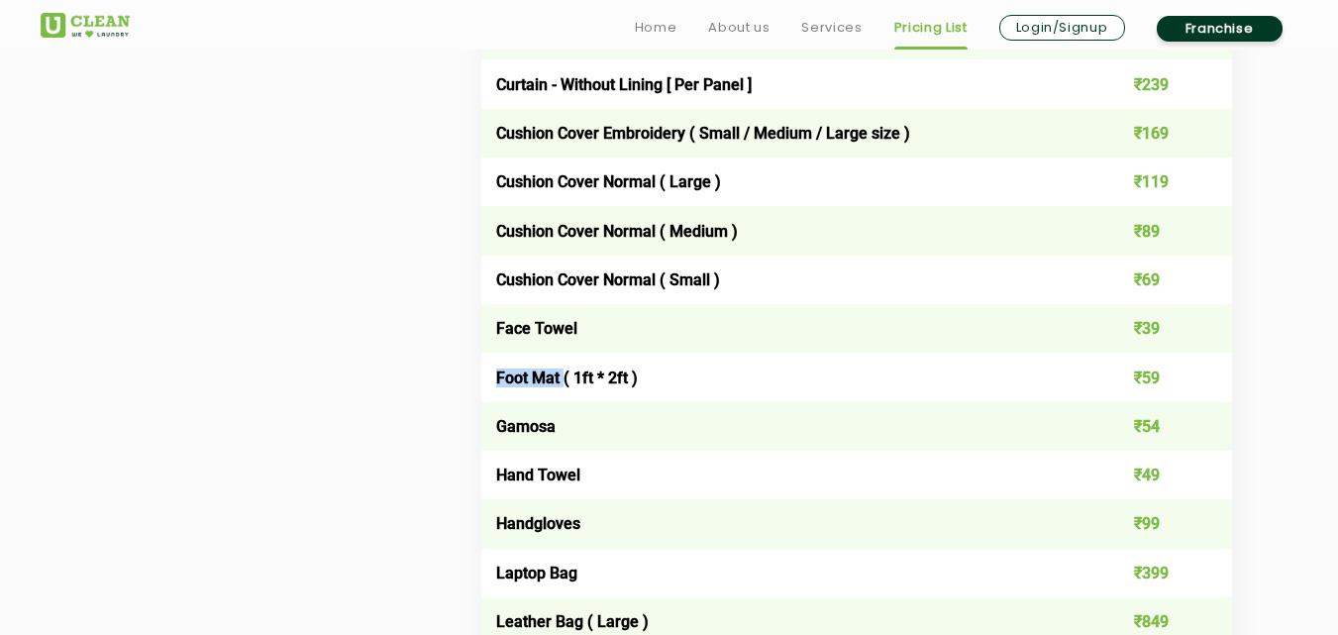
drag, startPoint x: 514, startPoint y: 380, endPoint x: 562, endPoint y: 380, distance: 47.5
click at [562, 380] on td "Foot Mat ( 1ft * 2ft )" at bounding box center [781, 377] width 601 height 49
click at [635, 472] on td "Hand Towel" at bounding box center [781, 475] width 601 height 49
click at [656, 475] on td "Hand Towel" at bounding box center [781, 475] width 601 height 49
drag, startPoint x: 516, startPoint y: 468, endPoint x: 945, endPoint y: 472, distance: 428.8
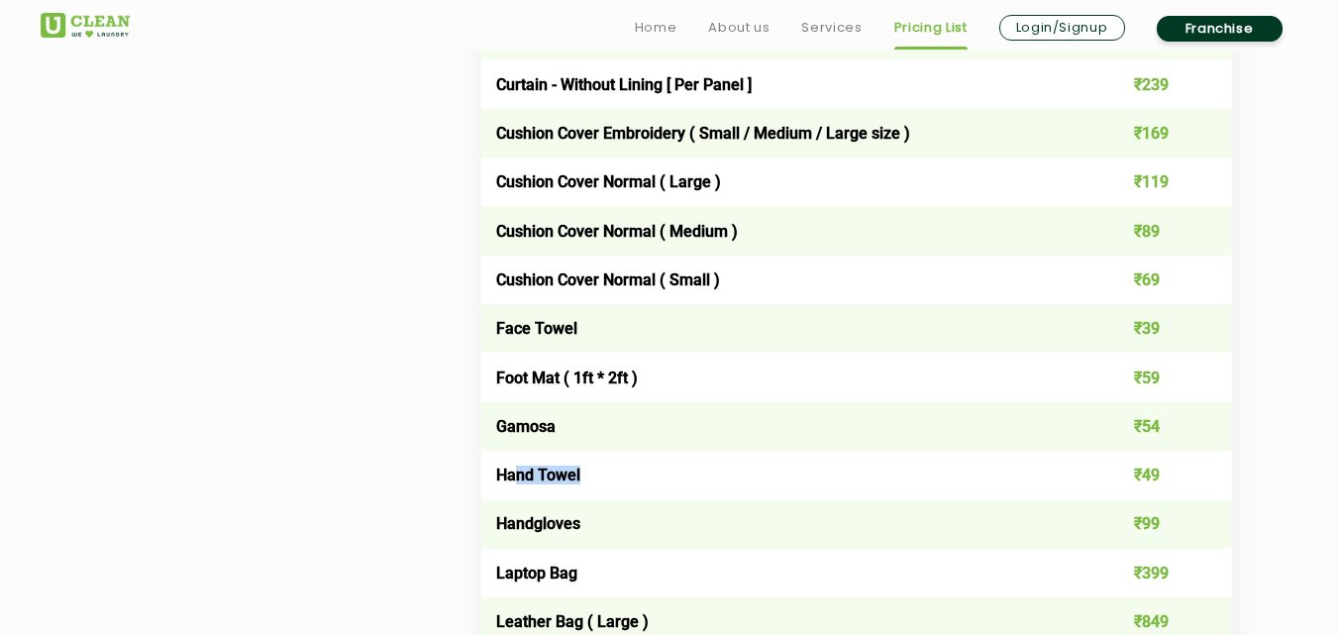
click at [624, 467] on td "Hand Towel" at bounding box center [781, 475] width 601 height 49
drag, startPoint x: 521, startPoint y: 523, endPoint x: 661, endPoint y: 523, distance: 139.6
click at [623, 523] on td "Handgloves" at bounding box center [781, 523] width 601 height 49
click at [663, 525] on td "Handgloves" at bounding box center [781, 523] width 601 height 49
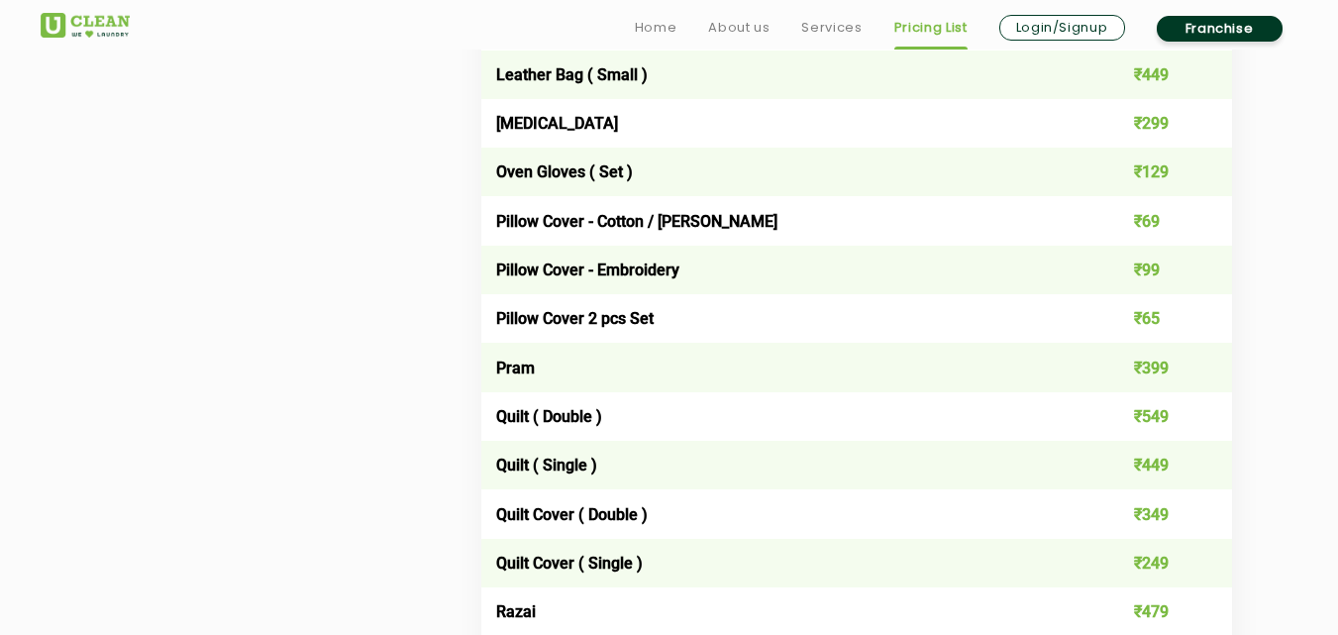
scroll to position [2670, 0]
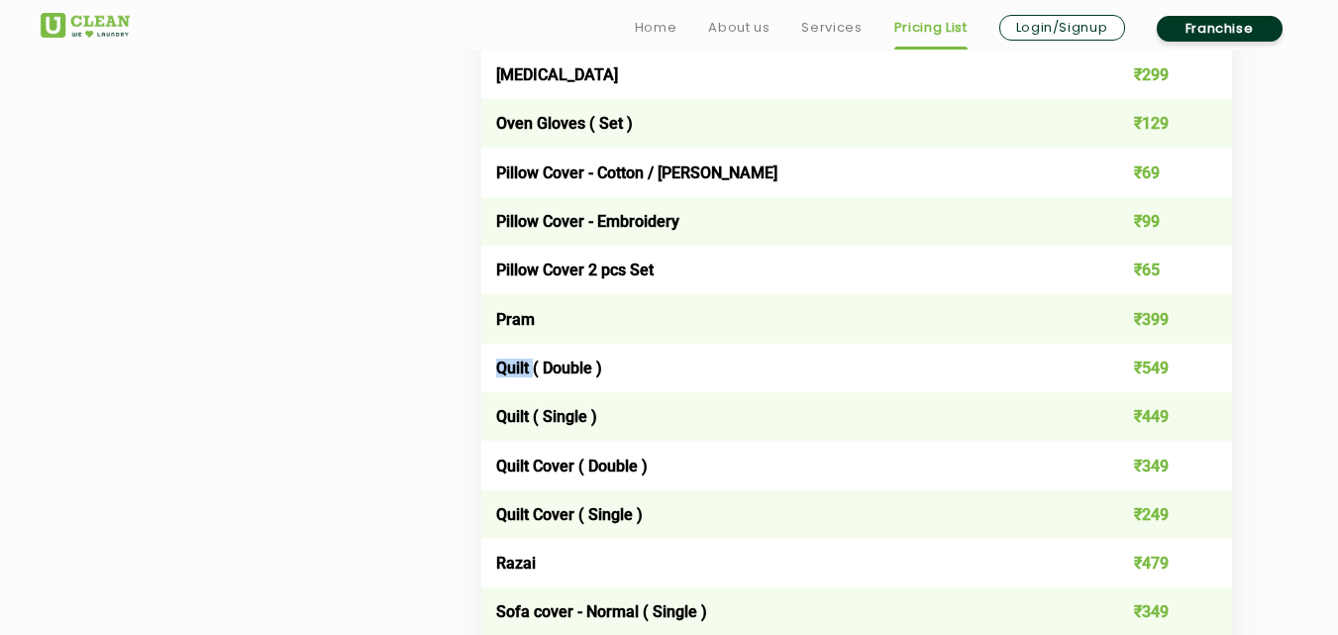
drag, startPoint x: 499, startPoint y: 367, endPoint x: 535, endPoint y: 367, distance: 35.7
click at [535, 367] on td "Quilt ( Double )" at bounding box center [781, 368] width 601 height 49
drag, startPoint x: 494, startPoint y: 418, endPoint x: 655, endPoint y: 418, distance: 160.4
click at [655, 418] on td "Quilt ( Single )" at bounding box center [781, 416] width 601 height 49
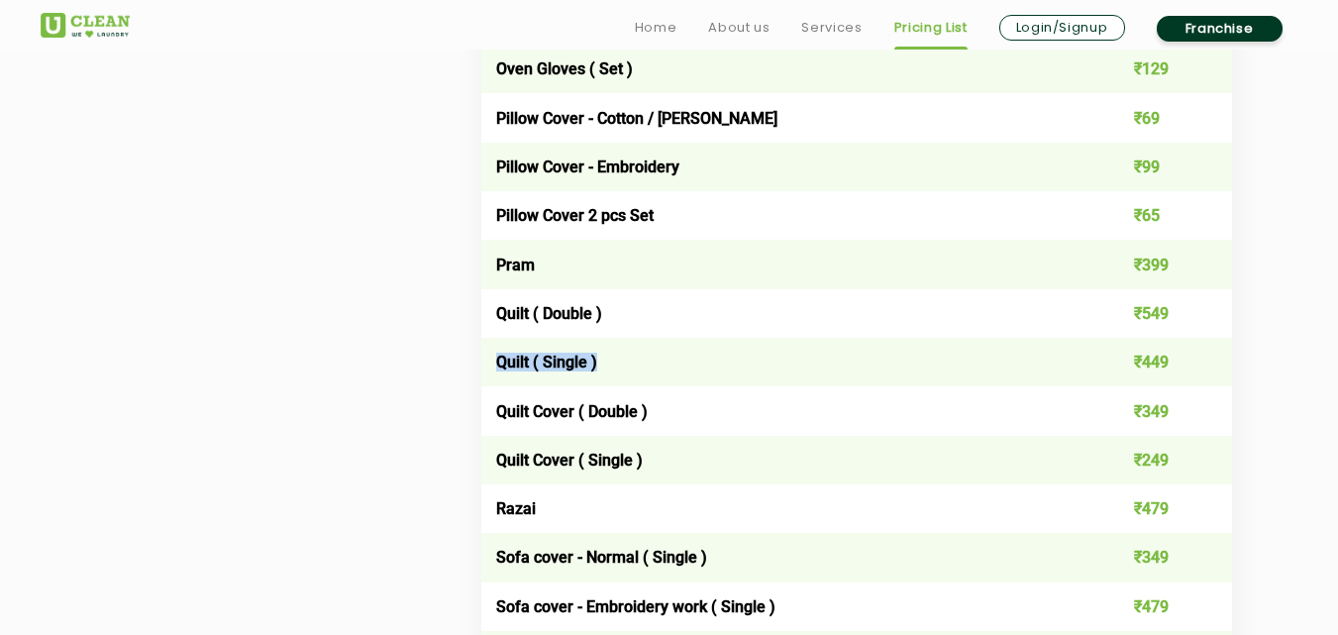
scroll to position [2769, 0]
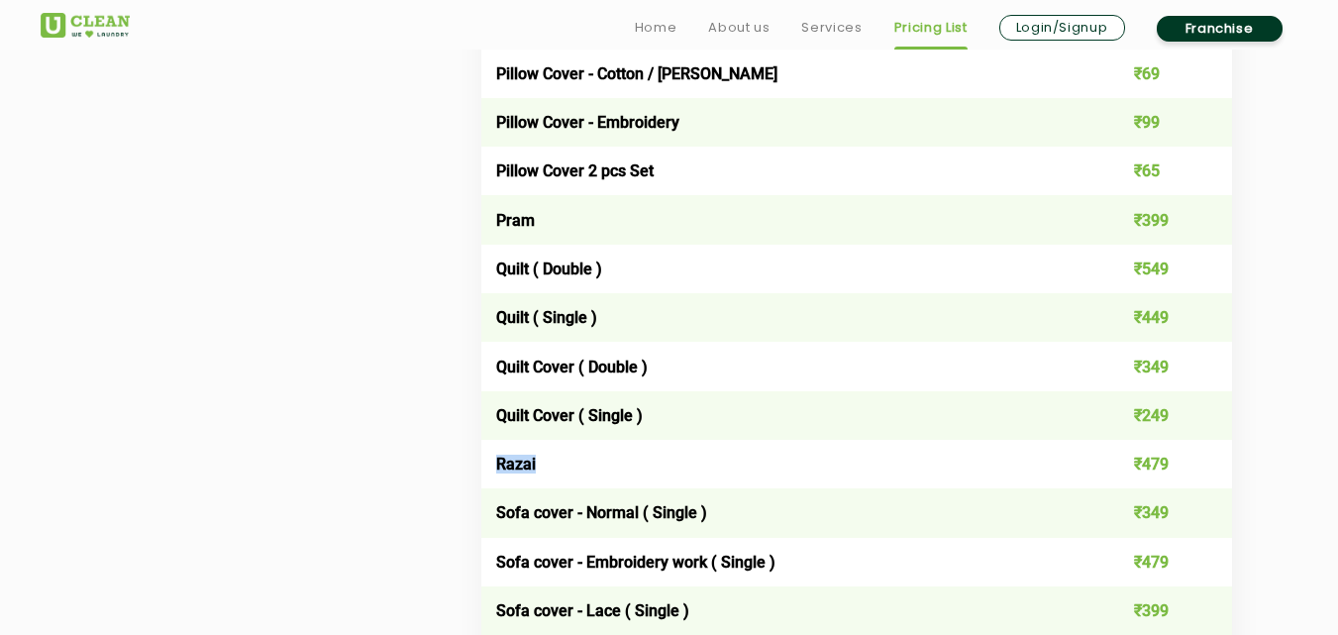
drag, startPoint x: 499, startPoint y: 465, endPoint x: 551, endPoint y: 462, distance: 51.6
click at [551, 462] on td "Razai" at bounding box center [781, 464] width 601 height 49
drag, startPoint x: 1139, startPoint y: 460, endPoint x: 1200, endPoint y: 460, distance: 61.4
click at [1200, 460] on td "₹479" at bounding box center [1156, 464] width 151 height 49
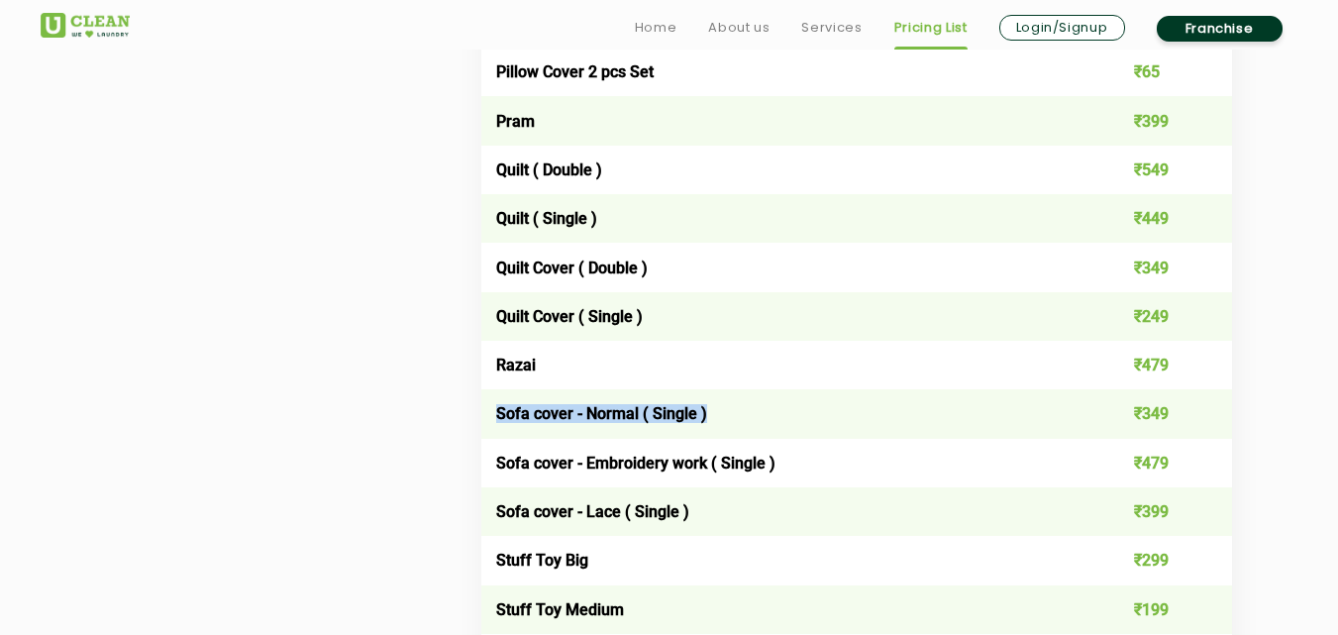
drag, startPoint x: 497, startPoint y: 415, endPoint x: 718, endPoint y: 414, distance: 220.8
click at [718, 414] on td "Sofa cover - Normal ( Single )" at bounding box center [781, 413] width 601 height 49
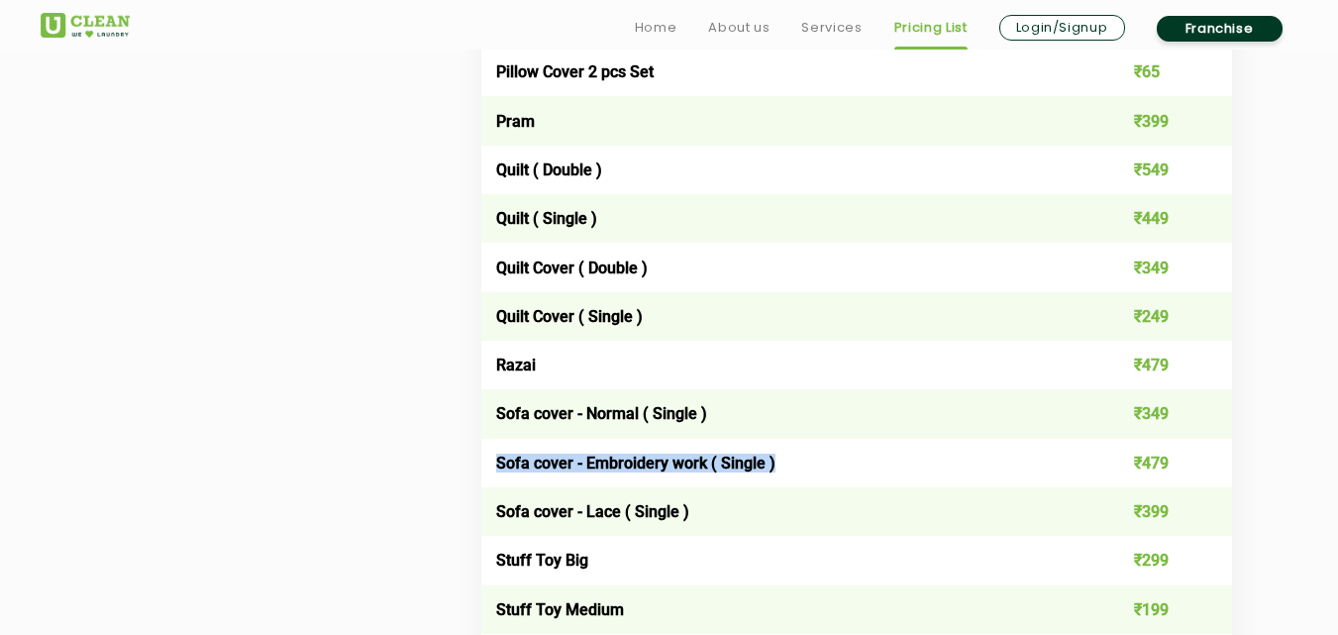
drag, startPoint x: 495, startPoint y: 465, endPoint x: 809, endPoint y: 464, distance: 313.9
click at [809, 464] on td "Sofa cover - Embroidery work ( Single )" at bounding box center [781, 463] width 601 height 49
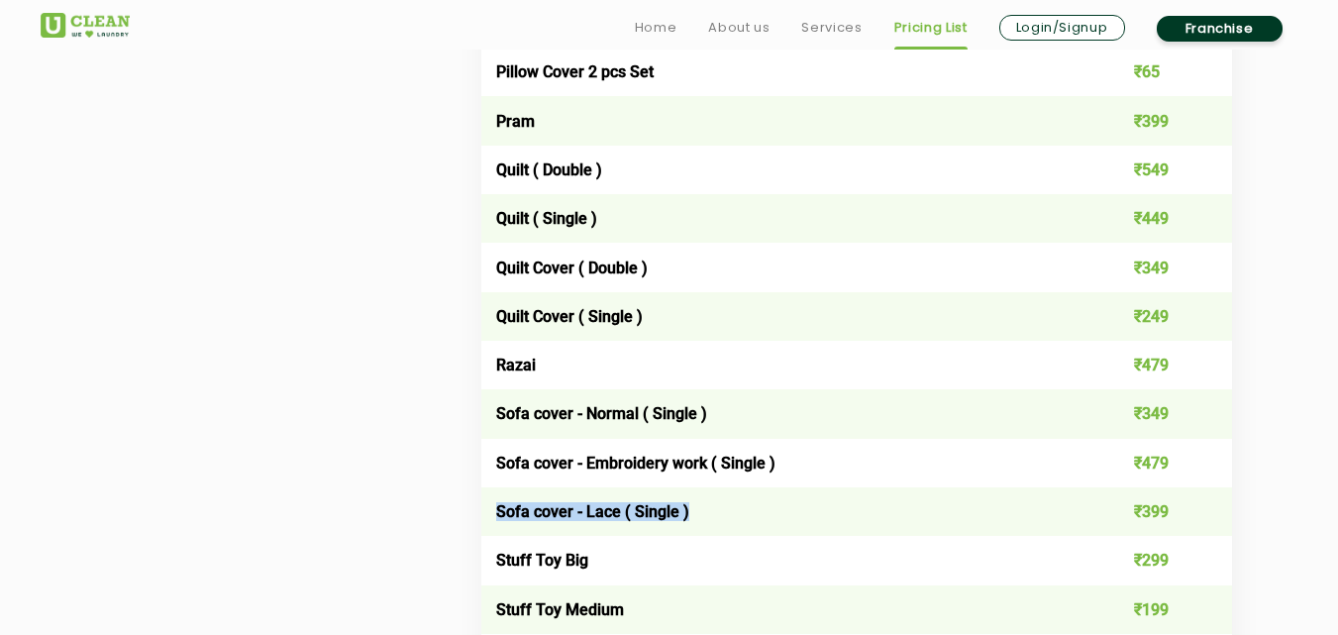
drag, startPoint x: 494, startPoint y: 513, endPoint x: 750, endPoint y: 512, distance: 255.5
click at [750, 512] on td "Sofa cover - Lace ( Single )" at bounding box center [781, 511] width 601 height 49
drag, startPoint x: 1133, startPoint y: 413, endPoint x: 1172, endPoint y: 414, distance: 38.6
click at [1172, 414] on td "₹349" at bounding box center [1156, 413] width 151 height 49
click at [1189, 462] on td "₹479" at bounding box center [1156, 463] width 151 height 49
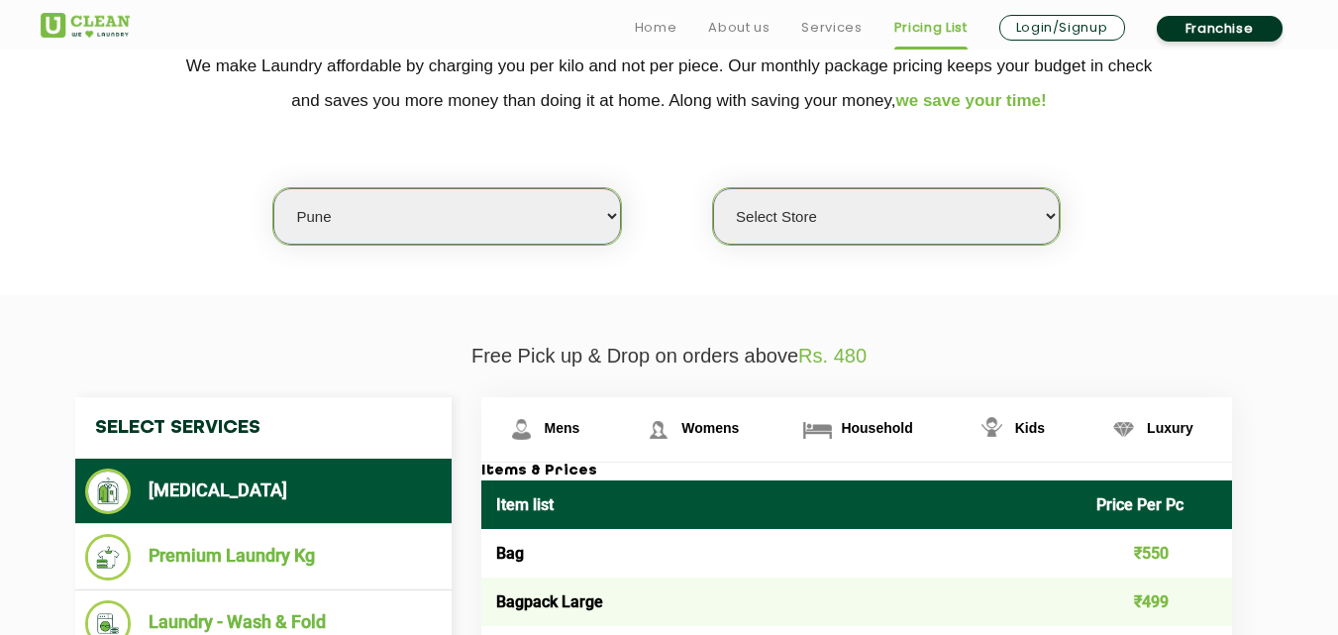
scroll to position [491, 0]
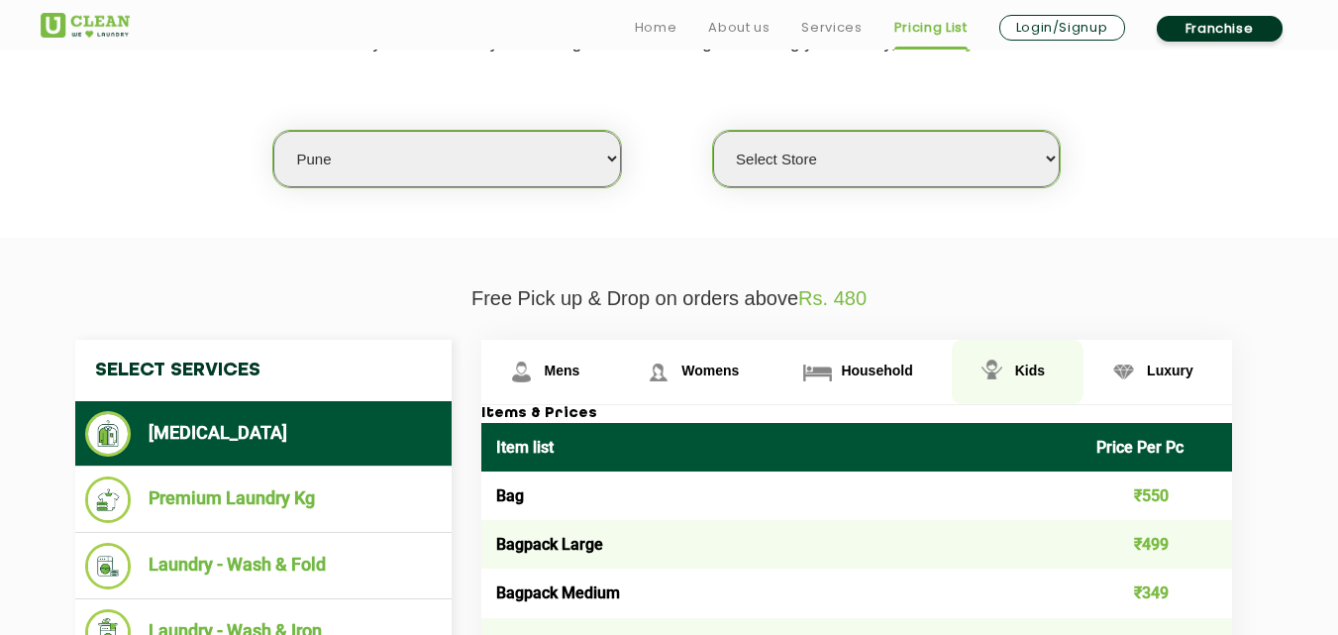
click at [1034, 371] on span "Kids" at bounding box center [1030, 370] width 30 height 16
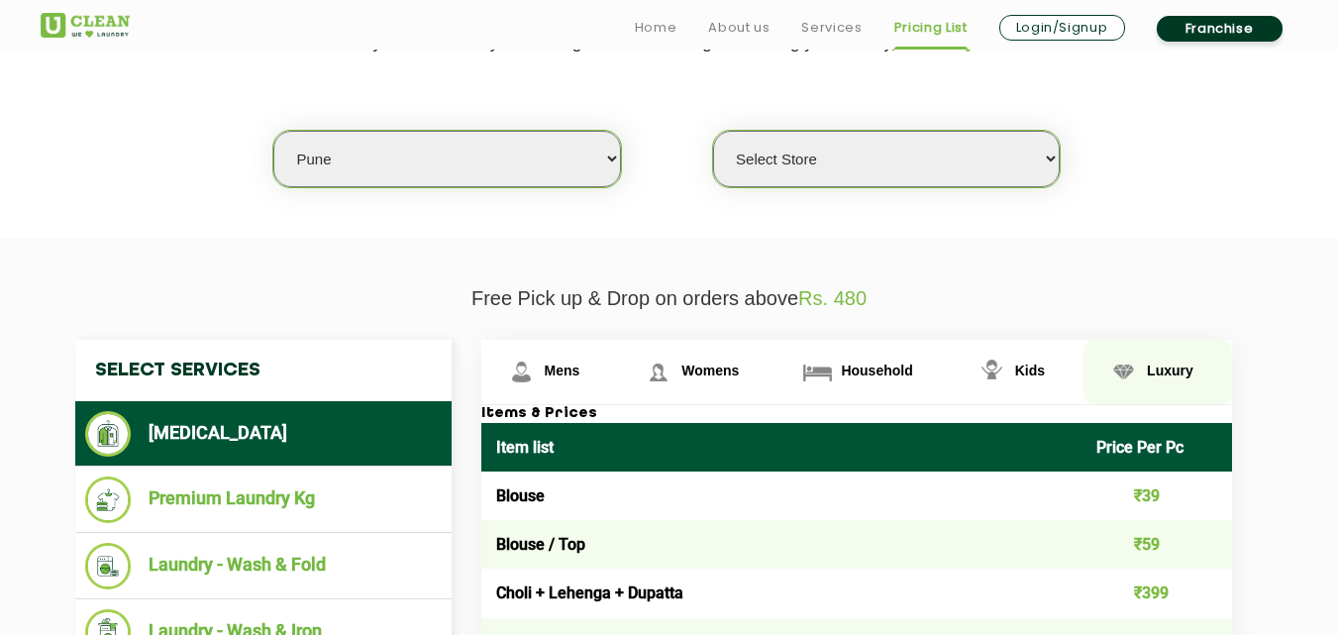
click at [1160, 366] on span "Luxury" at bounding box center [1170, 370] width 47 height 16
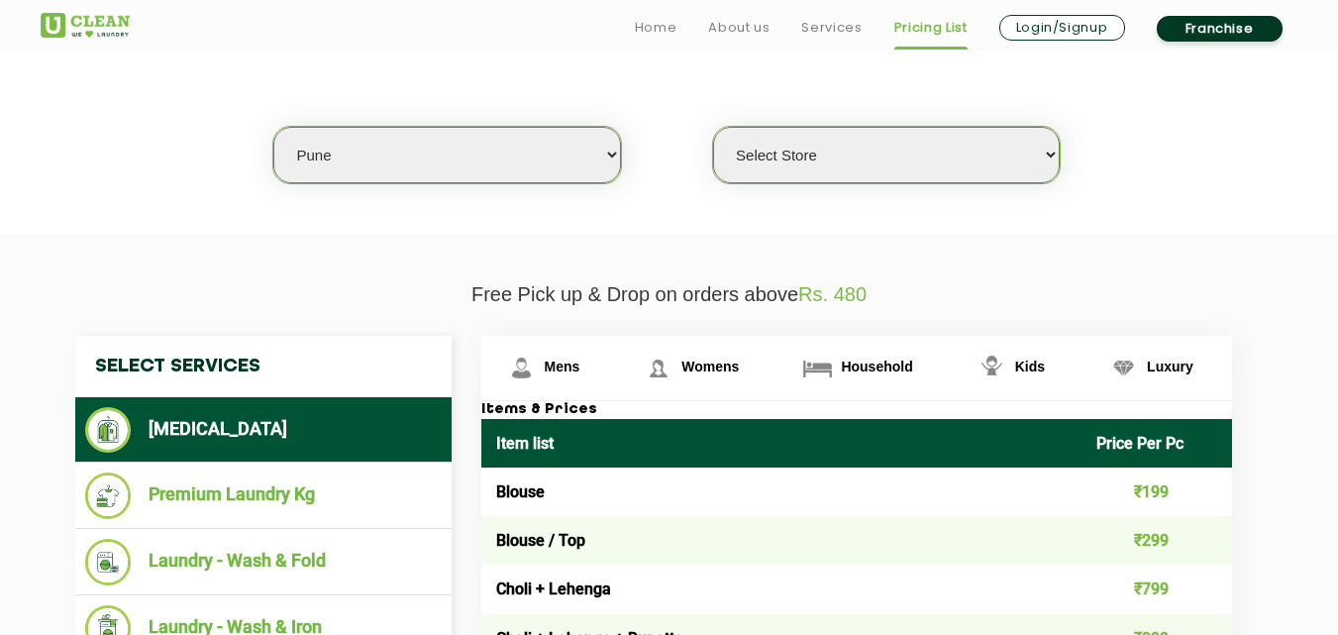
scroll to position [693, 0]
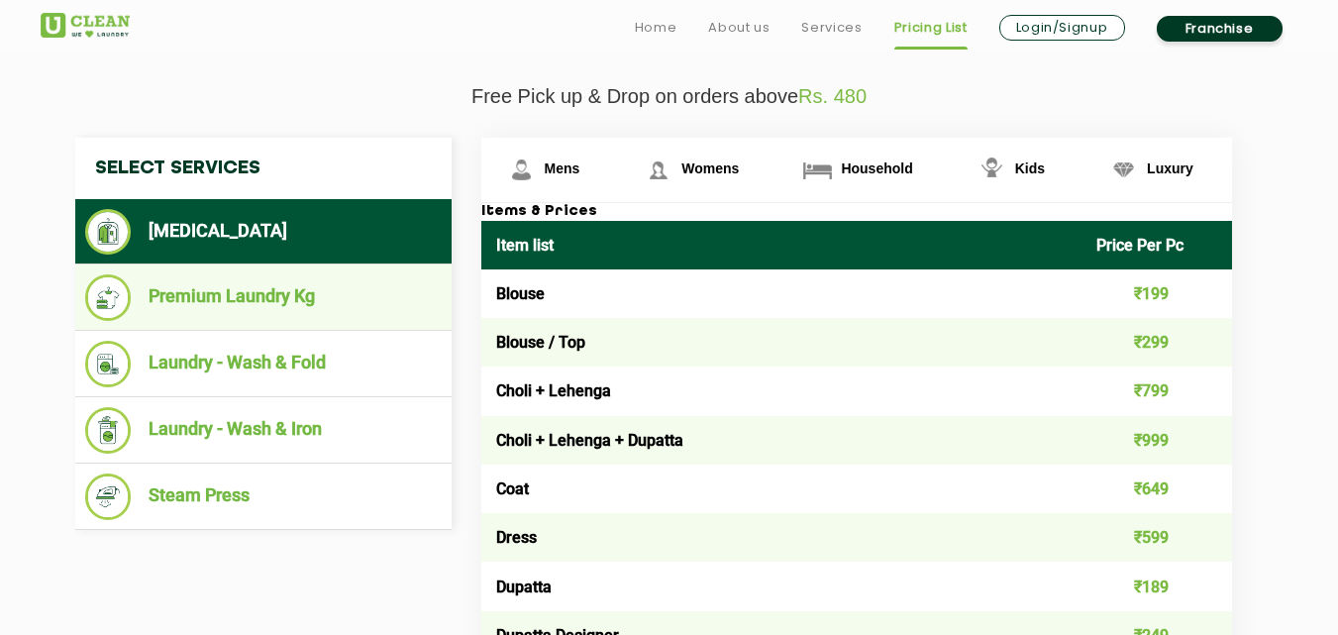
click at [227, 305] on li "Premium Laundry Kg" at bounding box center [263, 297] width 357 height 47
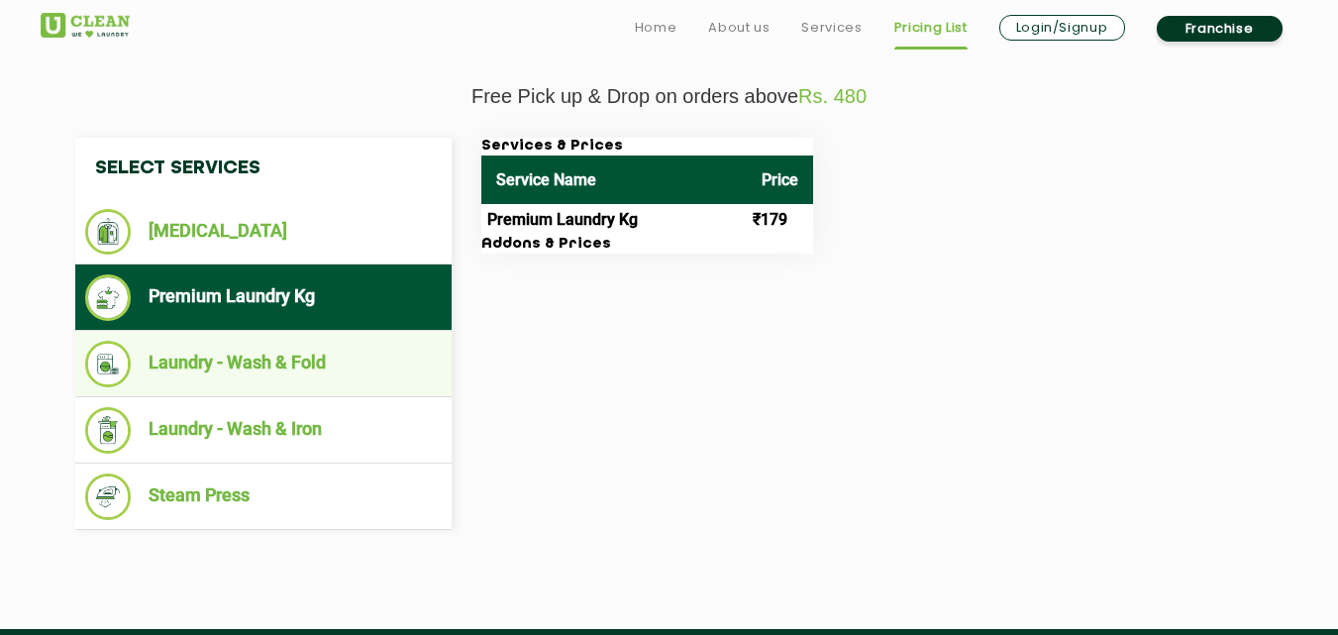
click at [262, 371] on li "Laundry - Wash & Fold" at bounding box center [263, 364] width 357 height 47
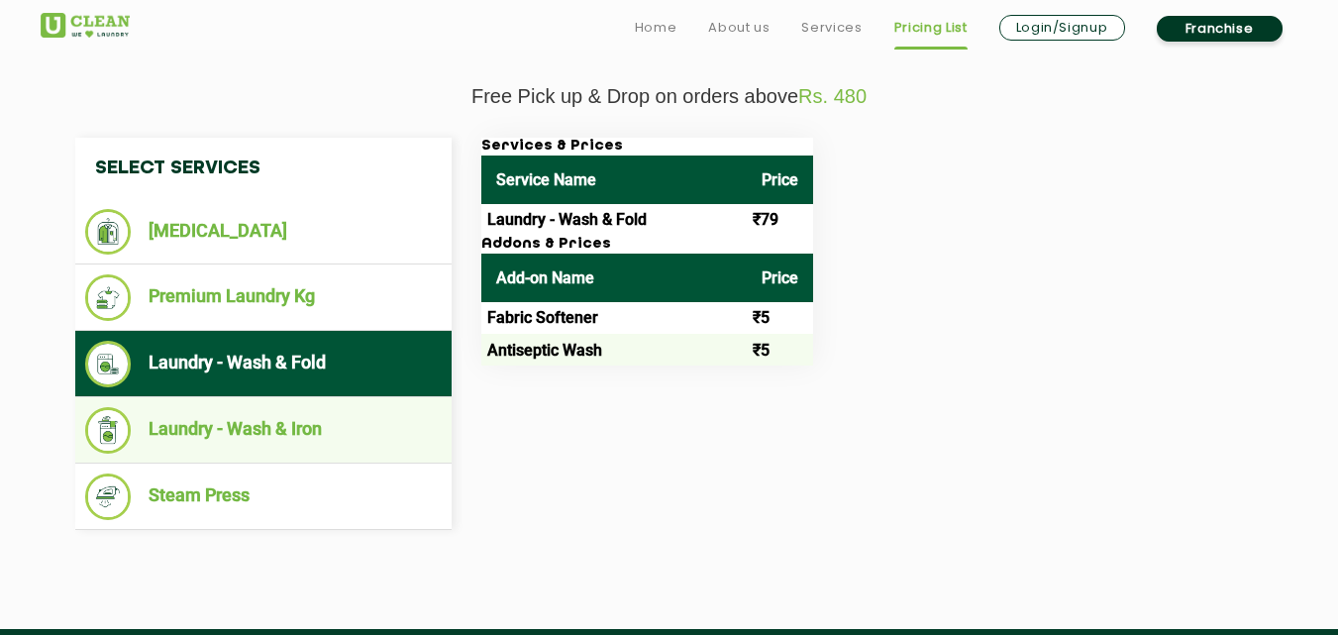
click at [287, 439] on li "Laundry - Wash & Iron" at bounding box center [263, 430] width 357 height 47
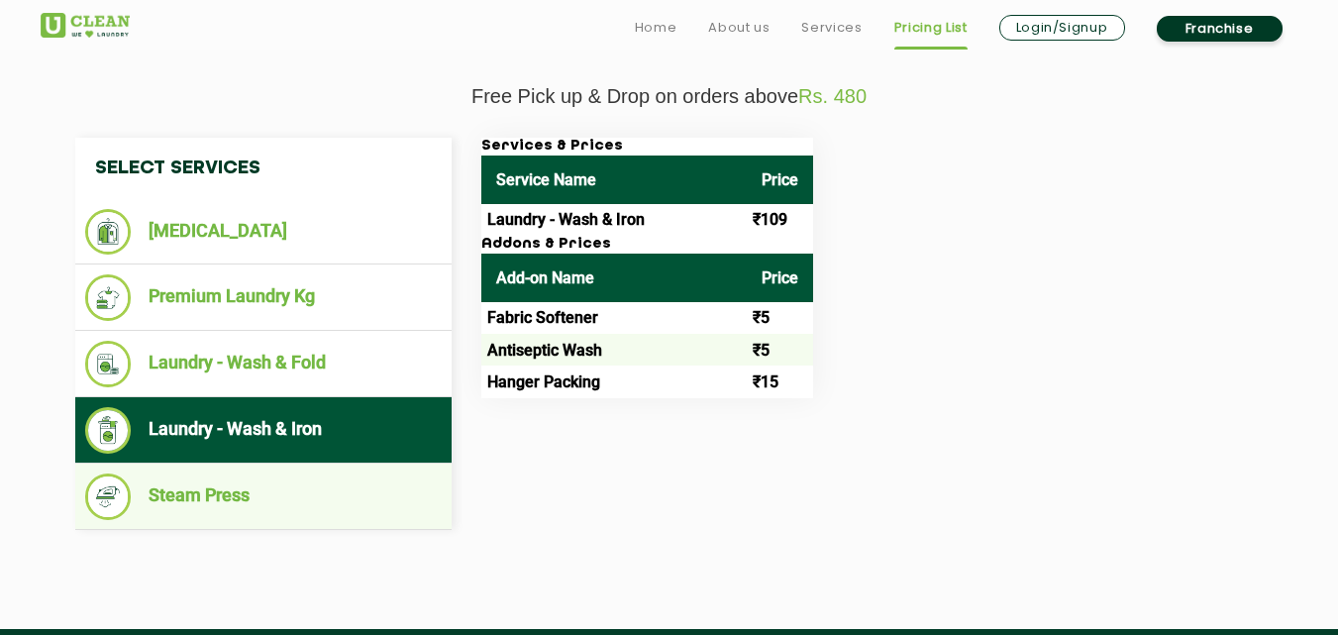
click at [254, 489] on li "Steam Press" at bounding box center [263, 496] width 357 height 47
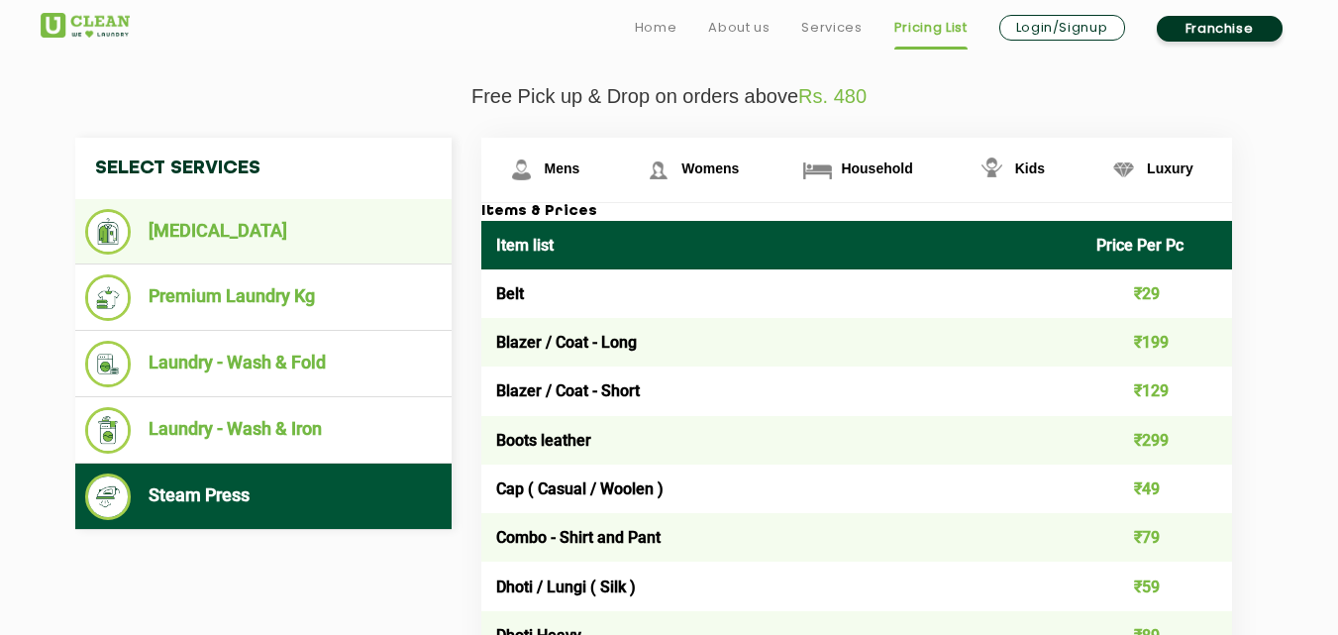
click at [261, 258] on ul "[MEDICAL_DATA]" at bounding box center [263, 231] width 376 height 65
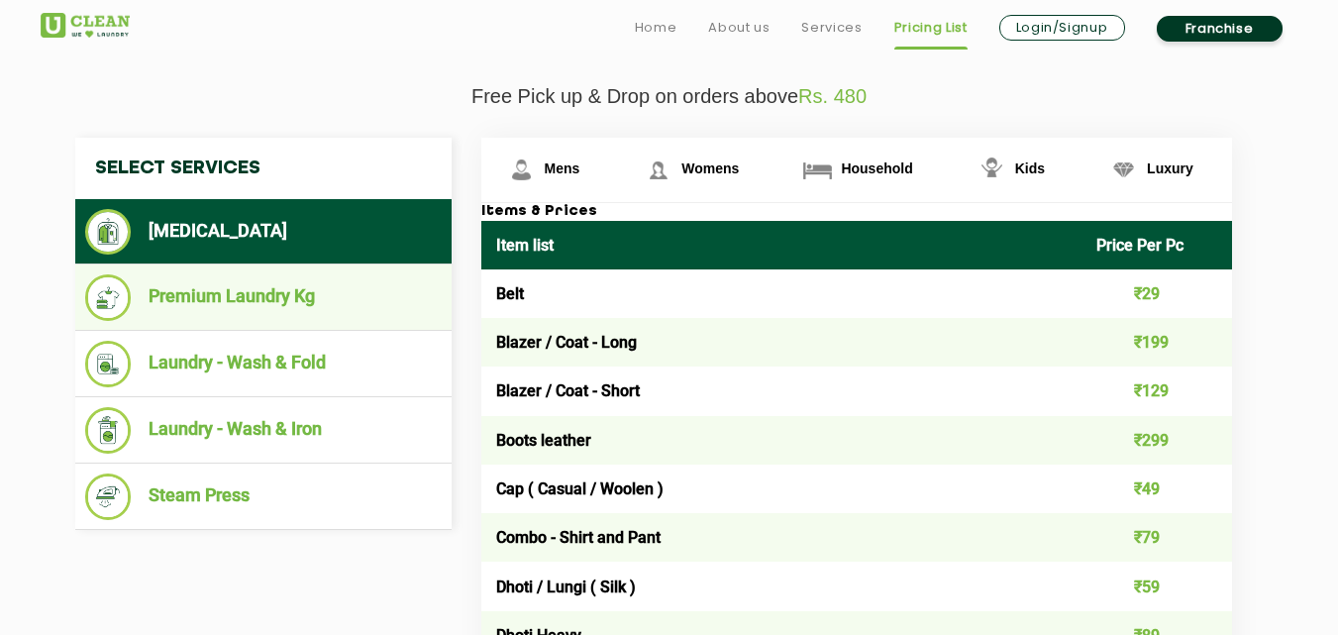
click at [247, 307] on li "Premium Laundry Kg" at bounding box center [263, 297] width 357 height 47
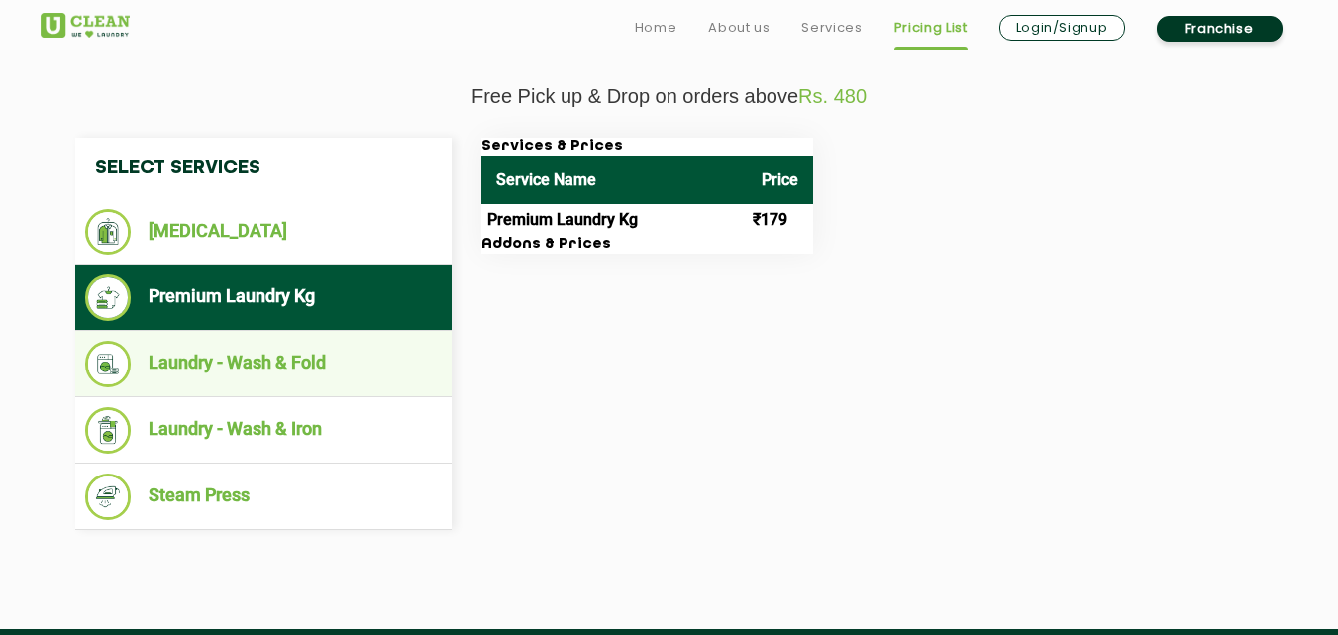
click at [250, 355] on li "Laundry - Wash & Fold" at bounding box center [263, 364] width 357 height 47
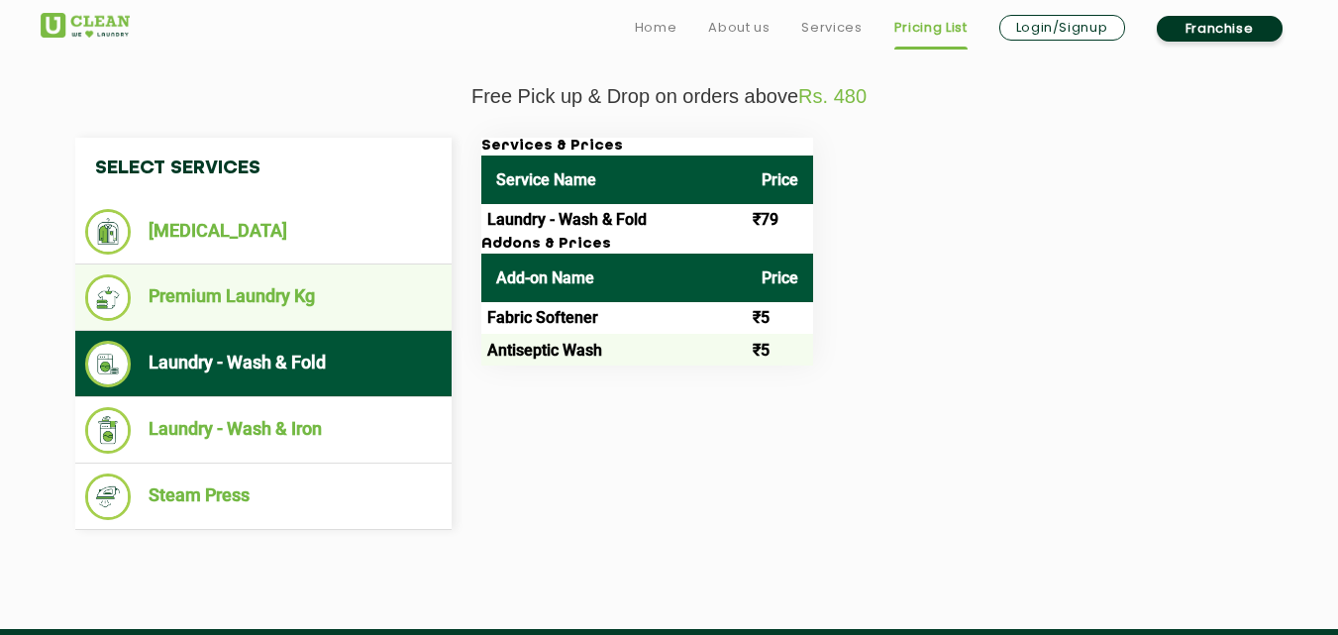
click at [256, 306] on li "Premium Laundry Kg" at bounding box center [263, 297] width 357 height 47
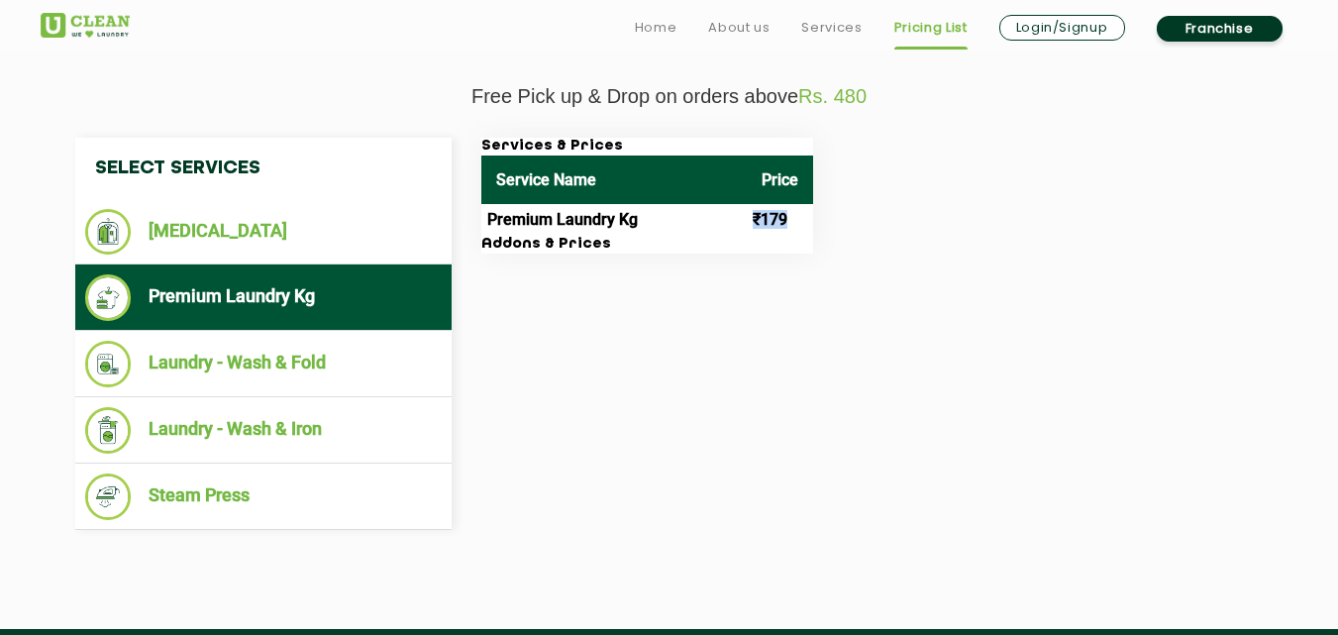
drag, startPoint x: 750, startPoint y: 224, endPoint x: 810, endPoint y: 217, distance: 60.8
click at [810, 216] on td "₹179" at bounding box center [780, 220] width 66 height 32
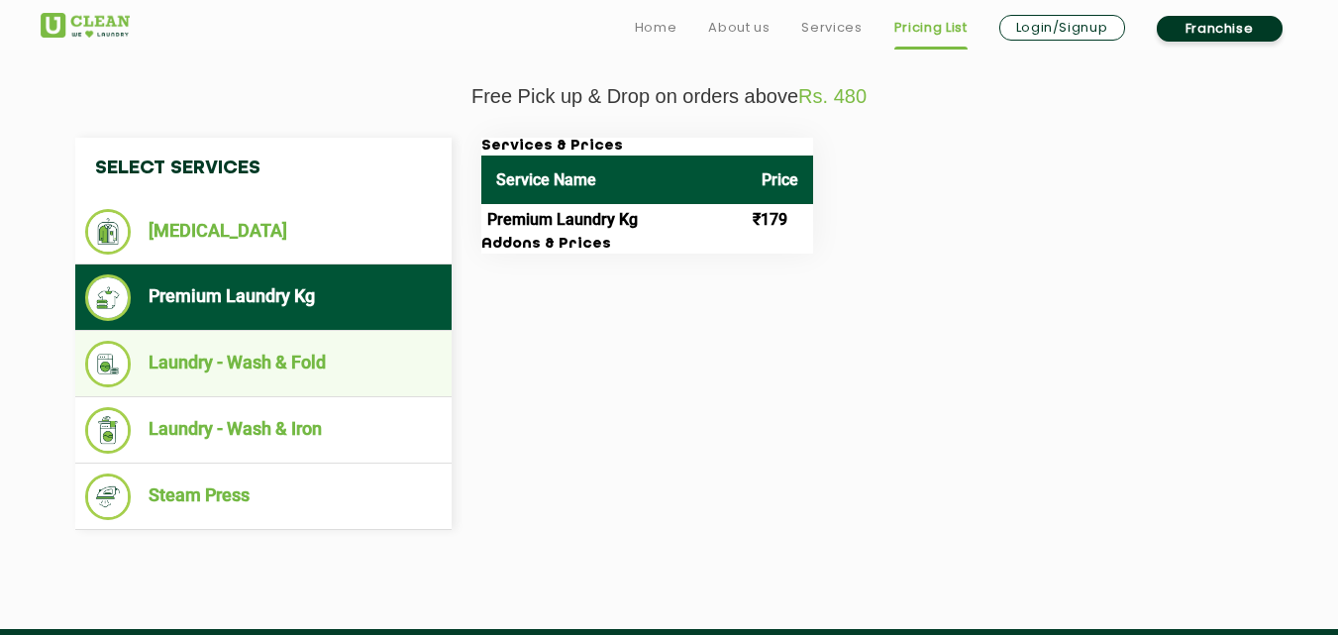
click at [288, 380] on li "Laundry - Wash & Fold" at bounding box center [263, 364] width 357 height 47
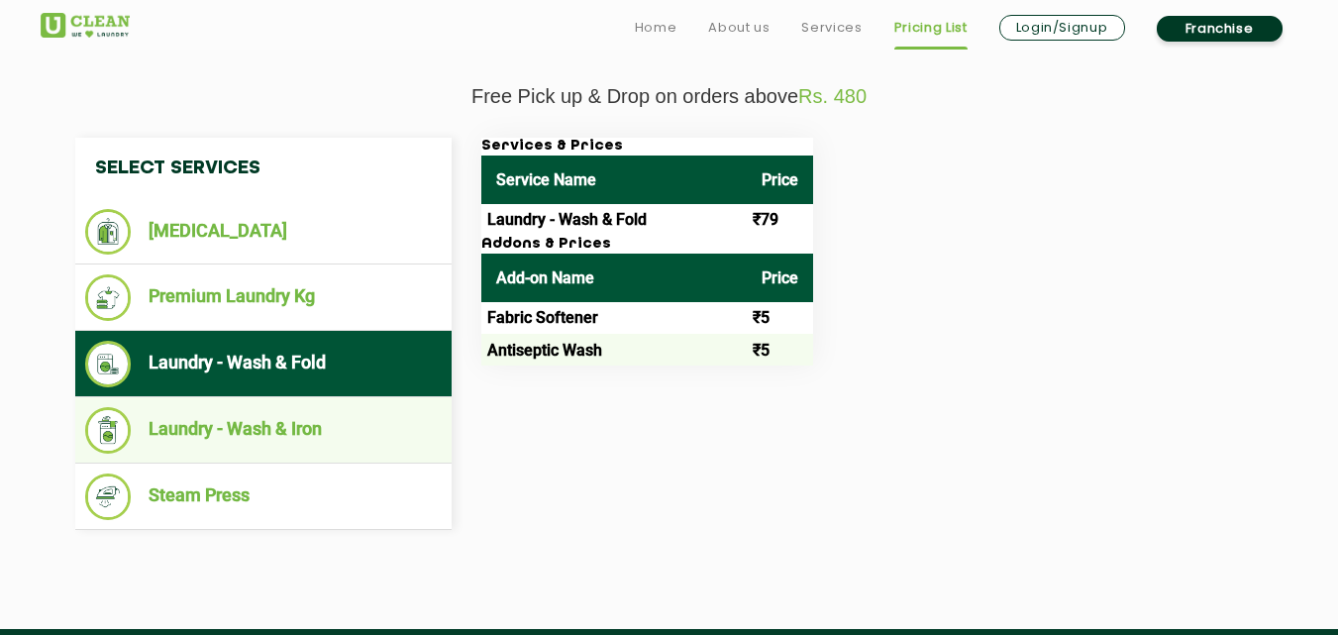
click at [262, 442] on li "Laundry - Wash & Iron" at bounding box center [263, 430] width 357 height 47
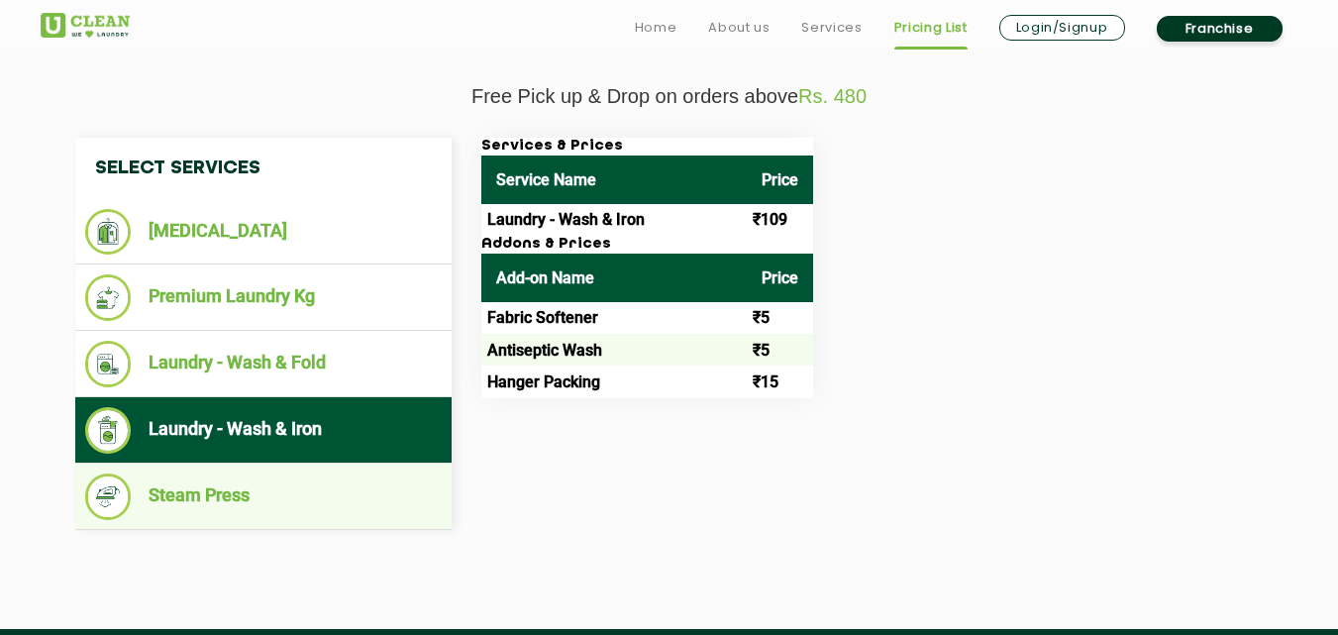
click at [298, 479] on li "Steam Press" at bounding box center [263, 496] width 357 height 47
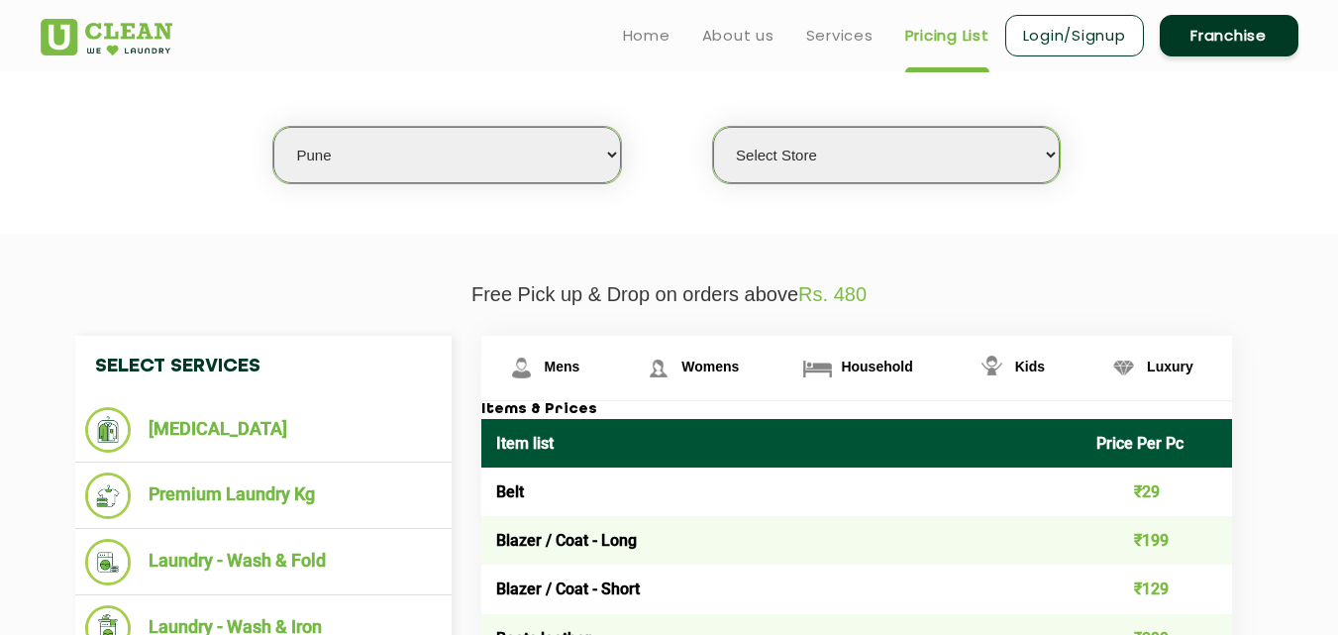
scroll to position [396, 0]
